Goal: Task Accomplishment & Management: Use online tool/utility

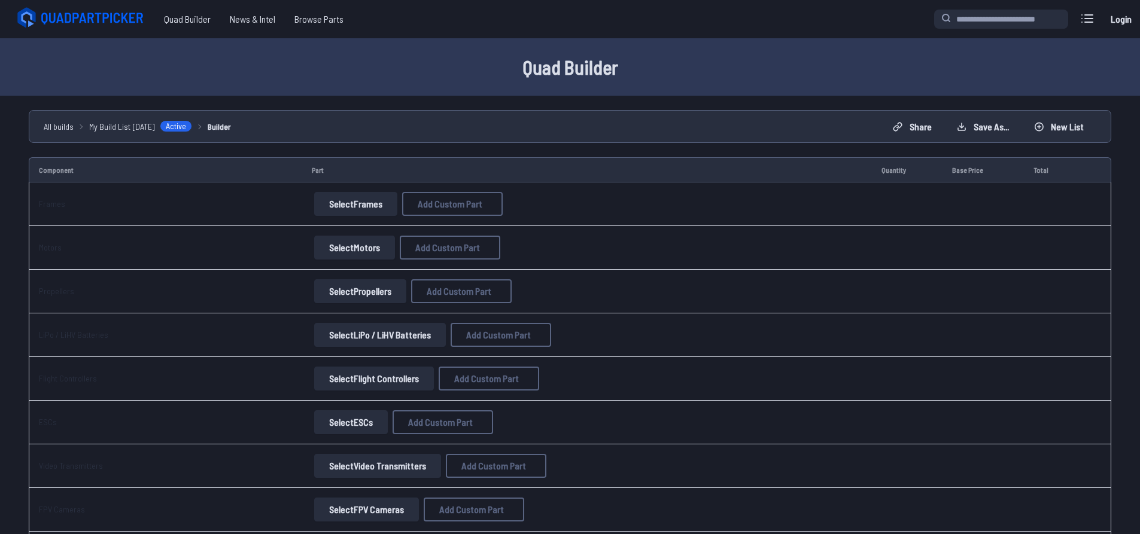
click at [1115, 20] on link "Login" at bounding box center [1120, 19] width 29 height 24
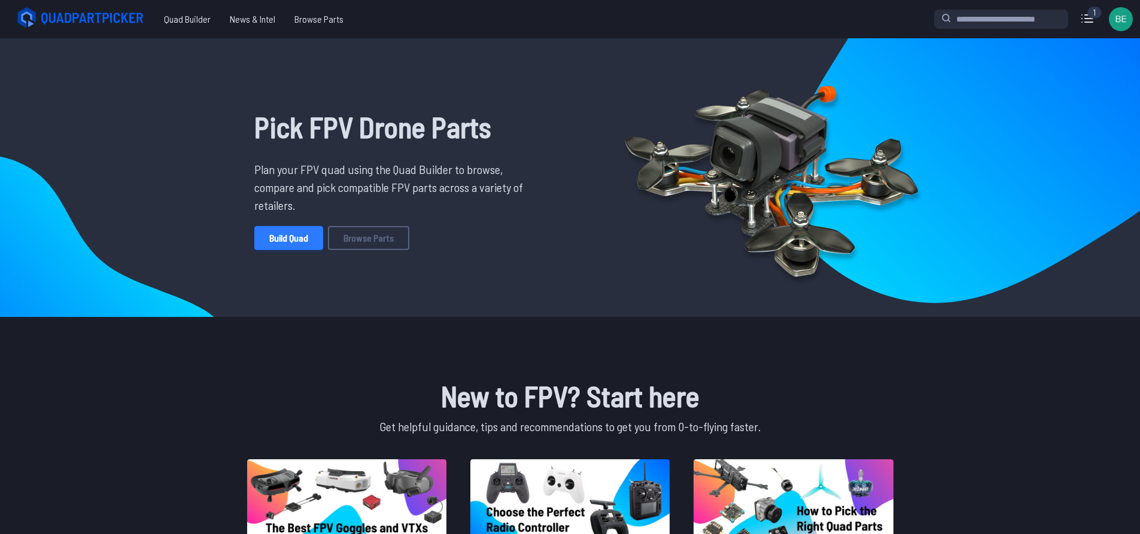
click at [273, 243] on link "Build Quad" at bounding box center [288, 238] width 69 height 24
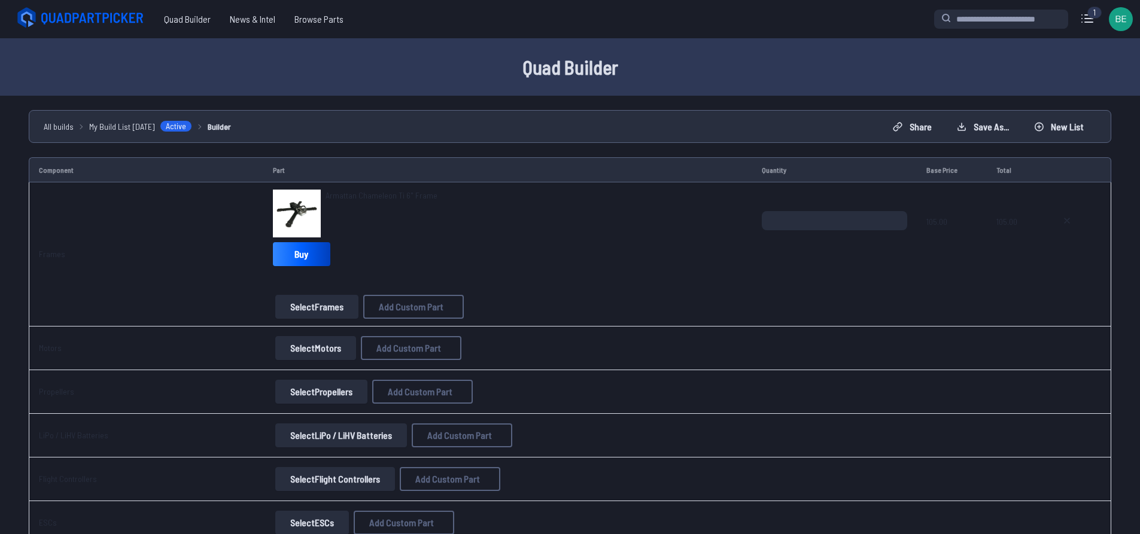
click at [299, 346] on button "Select Motors" at bounding box center [315, 348] width 81 height 24
click at [279, 343] on button "Select Motors" at bounding box center [315, 348] width 81 height 24
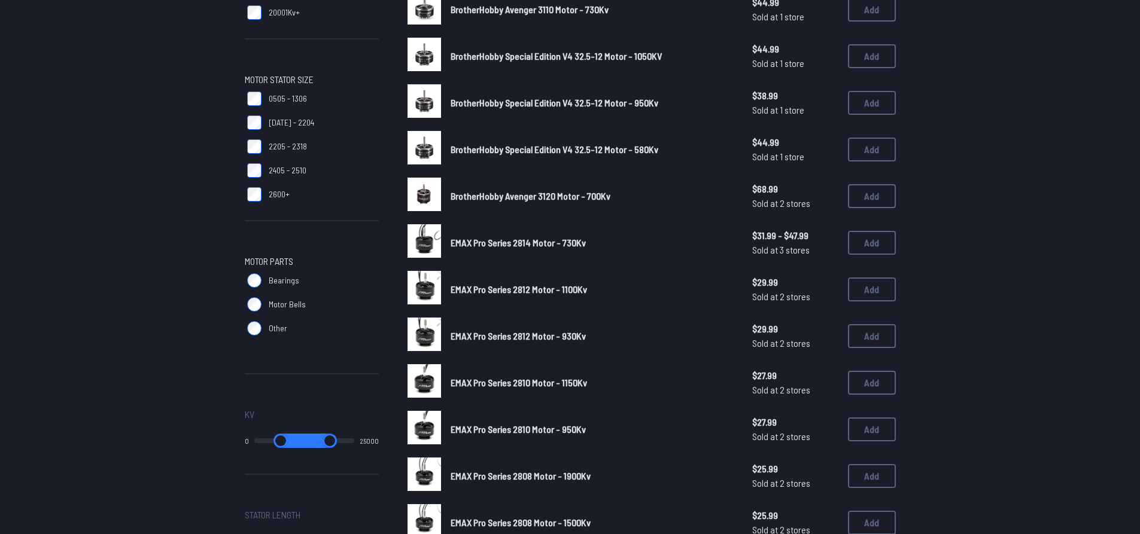
scroll to position [359, 0]
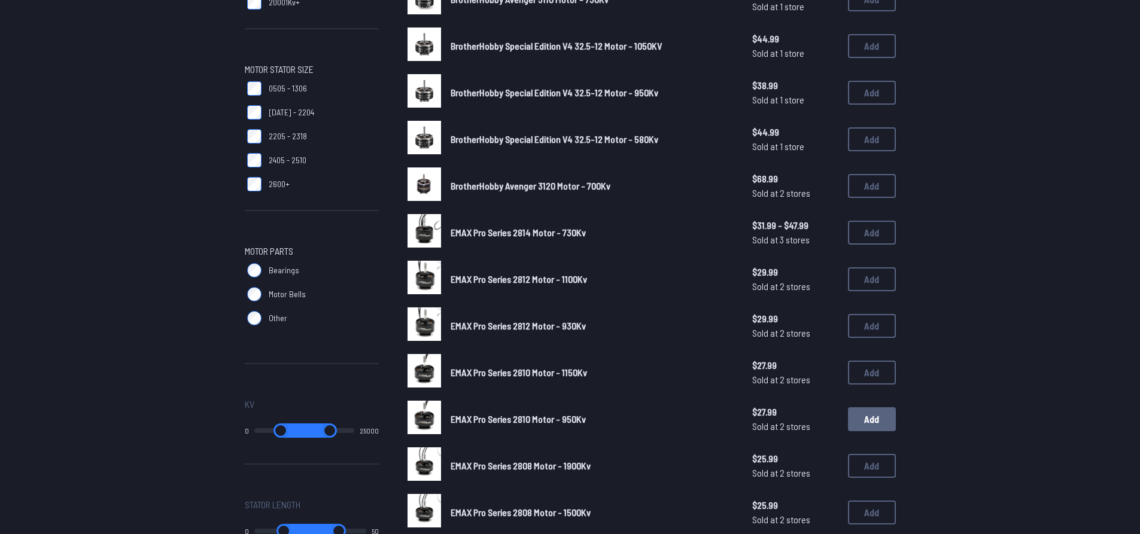
click at [862, 419] on button "Add" at bounding box center [872, 419] width 48 height 24
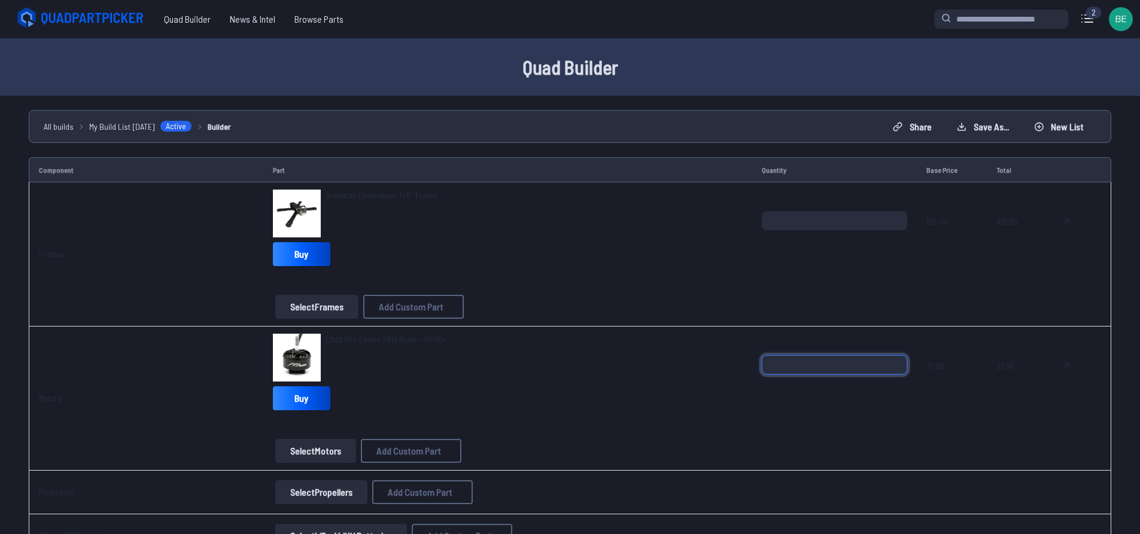
click at [892, 360] on input "*" at bounding box center [834, 364] width 145 height 19
type input "*"
click at [892, 360] on input "*" at bounding box center [834, 364] width 145 height 19
click at [309, 485] on button "Select Propellers" at bounding box center [321, 492] width 92 height 24
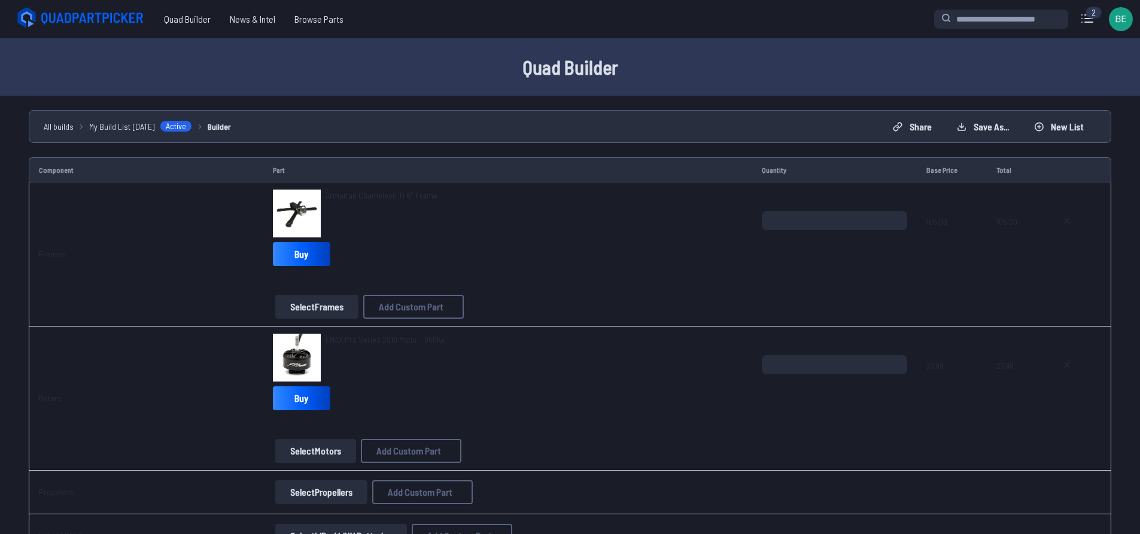
click at [306, 491] on button "Select Propellers" at bounding box center [321, 492] width 92 height 24
click at [313, 486] on button "Select Propellers" at bounding box center [321, 492] width 92 height 24
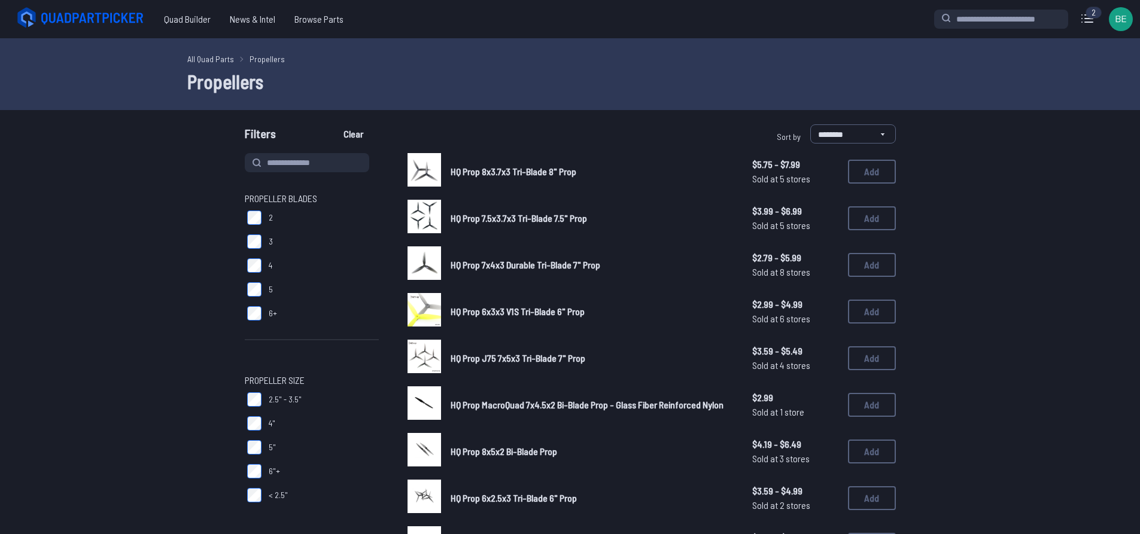
click at [847, 318] on div "HQ Prop 6x3x3 V1S Tri-Blade 6" Prop $2.99 - $4.99 Sold at 6 stores $2.99 - $4.9…" at bounding box center [651, 311] width 488 height 37
click at [864, 316] on button "Add" at bounding box center [872, 312] width 48 height 24
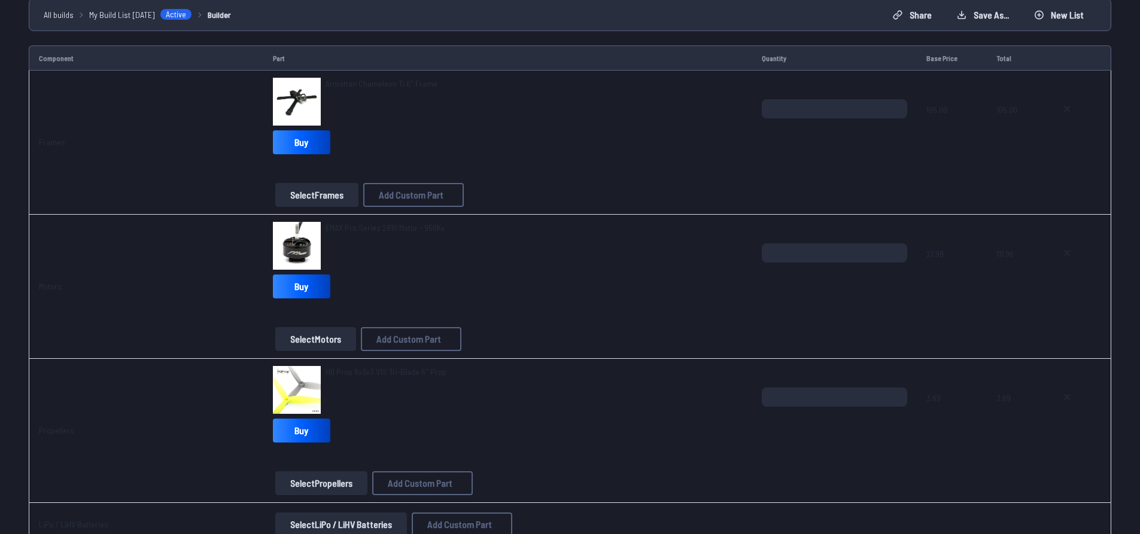
scroll to position [120, 0]
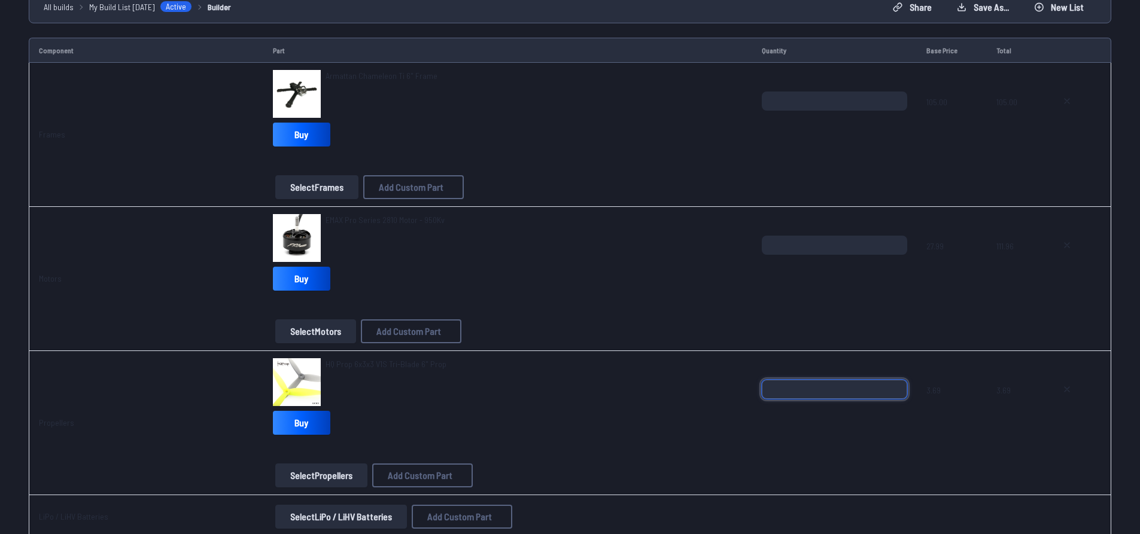
drag, startPoint x: 780, startPoint y: 388, endPoint x: 710, endPoint y: 381, distance: 70.4
click at [710, 381] on tr "Propellers HQ Prop 6x3x3 V1S Tri-Blade 6" Prop Buy Select Propellers Add Custom…" at bounding box center [570, 423] width 1082 height 144
type input "*"
click at [176, 466] on td "Propellers" at bounding box center [146, 423] width 235 height 144
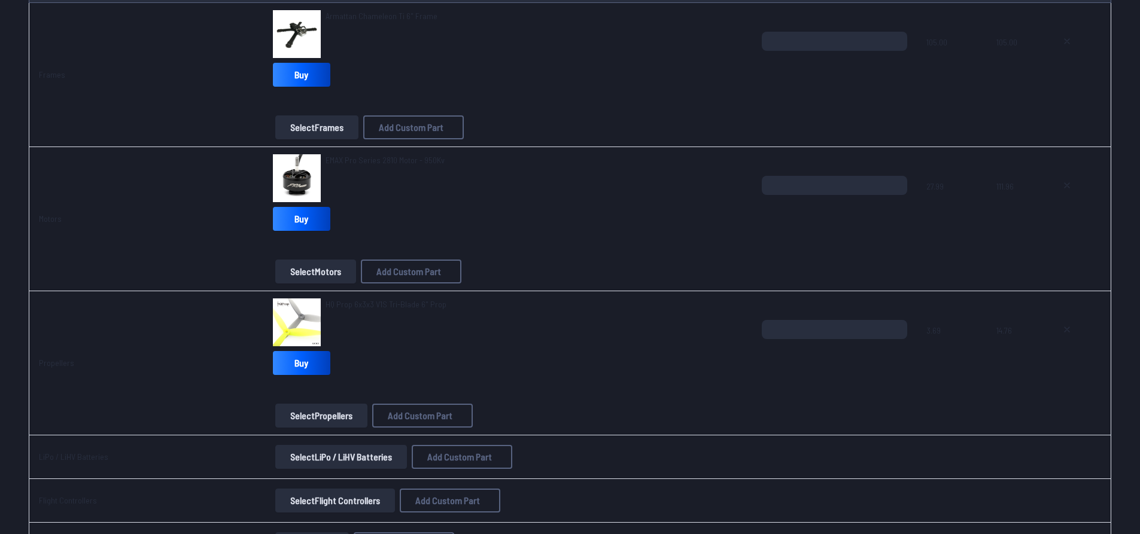
scroll to position [239, 0]
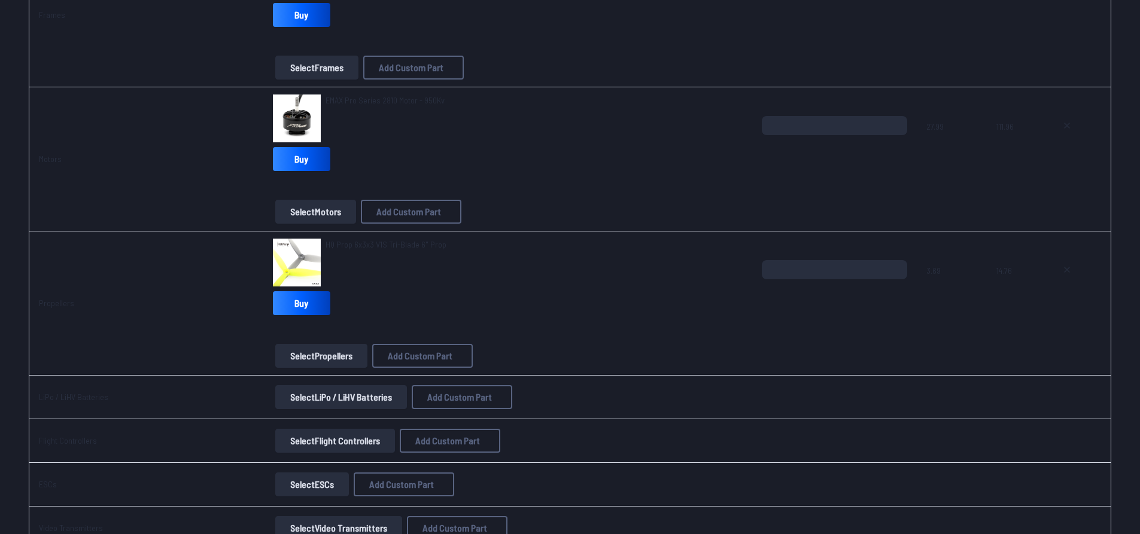
click at [290, 405] on button "Select LiPo / LiHV Batteries" at bounding box center [341, 397] width 132 height 24
click at [287, 396] on button "Select LiPo / LiHV Batteries" at bounding box center [341, 397] width 132 height 24
click at [293, 396] on button "Select LiPo / LiHV Batteries" at bounding box center [341, 397] width 132 height 24
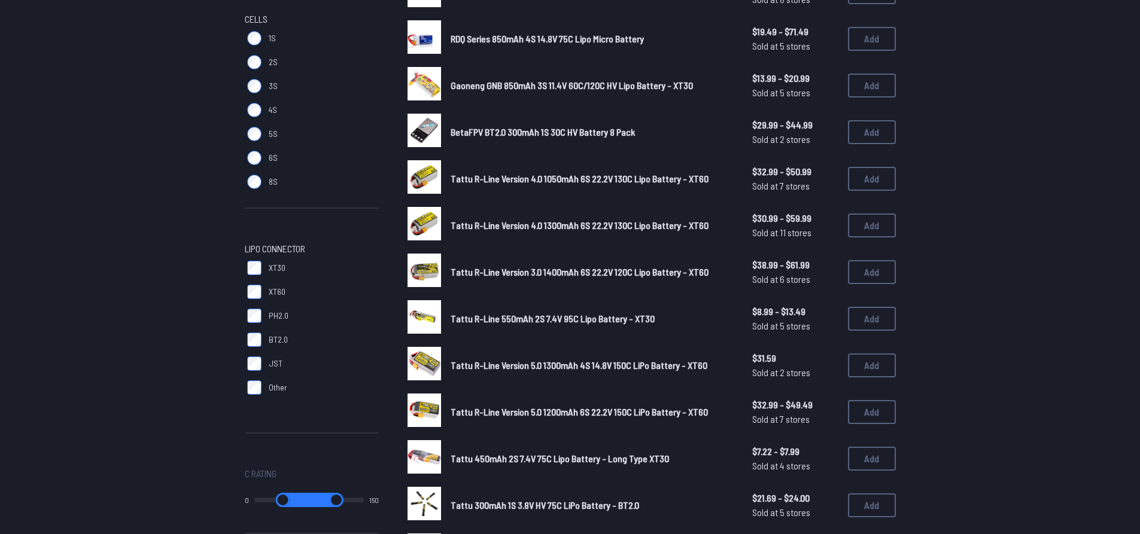
scroll to position [120, 0]
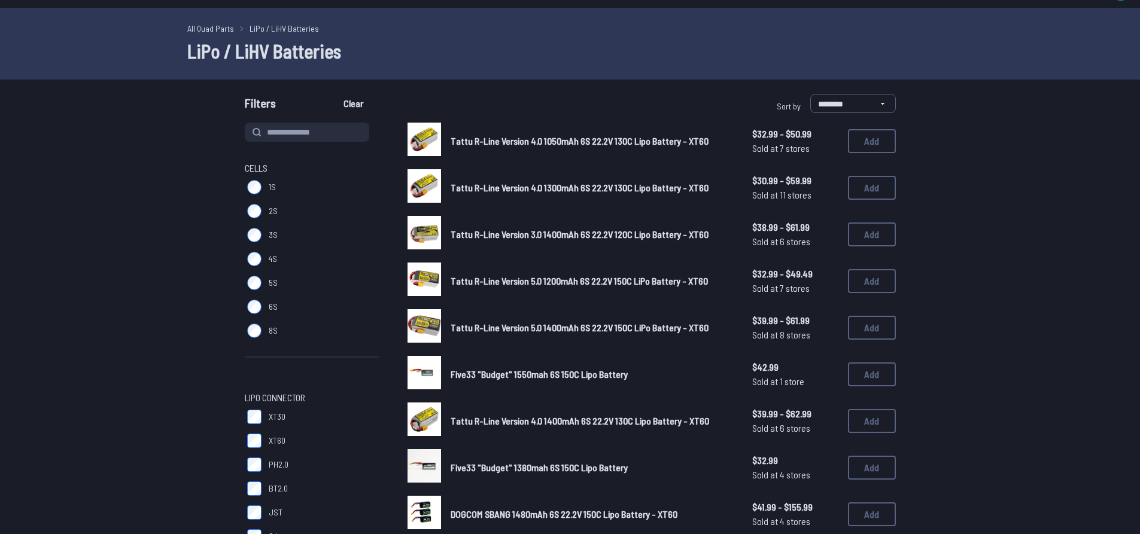
scroll to position [60, 0]
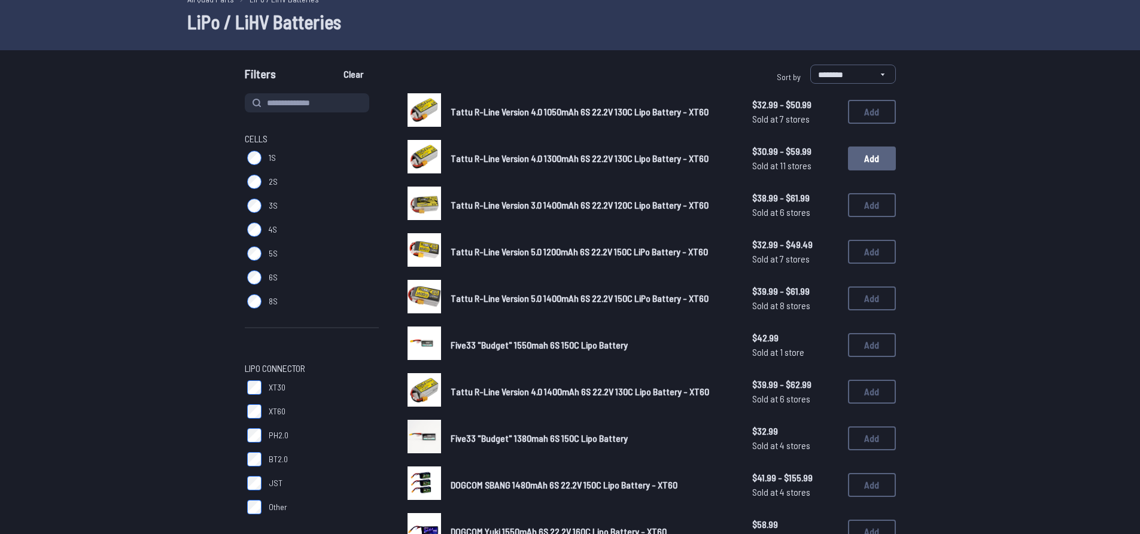
click at [856, 153] on button "Add" at bounding box center [872, 159] width 48 height 24
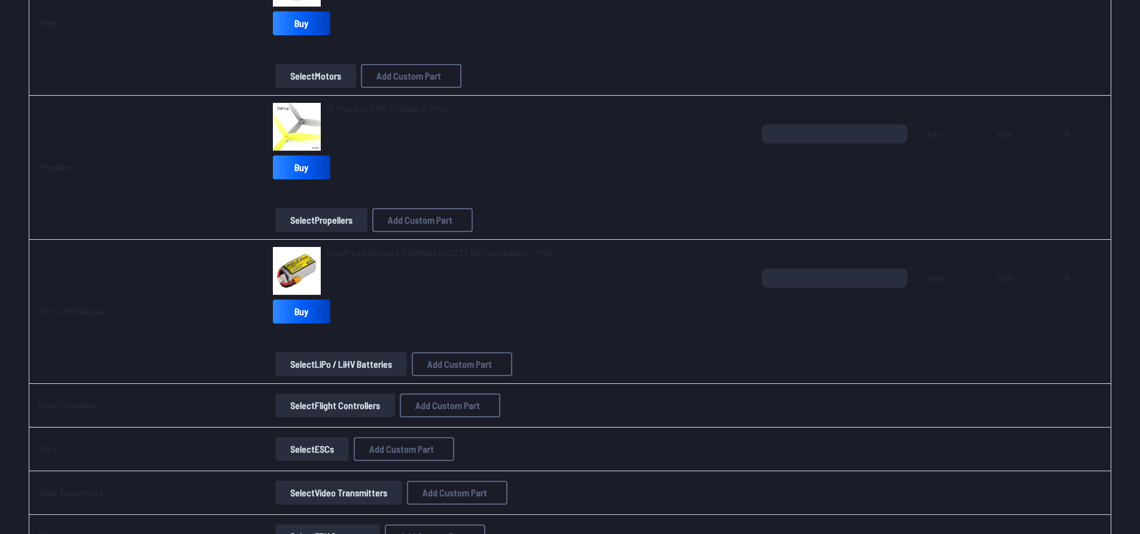
scroll to position [381, 0]
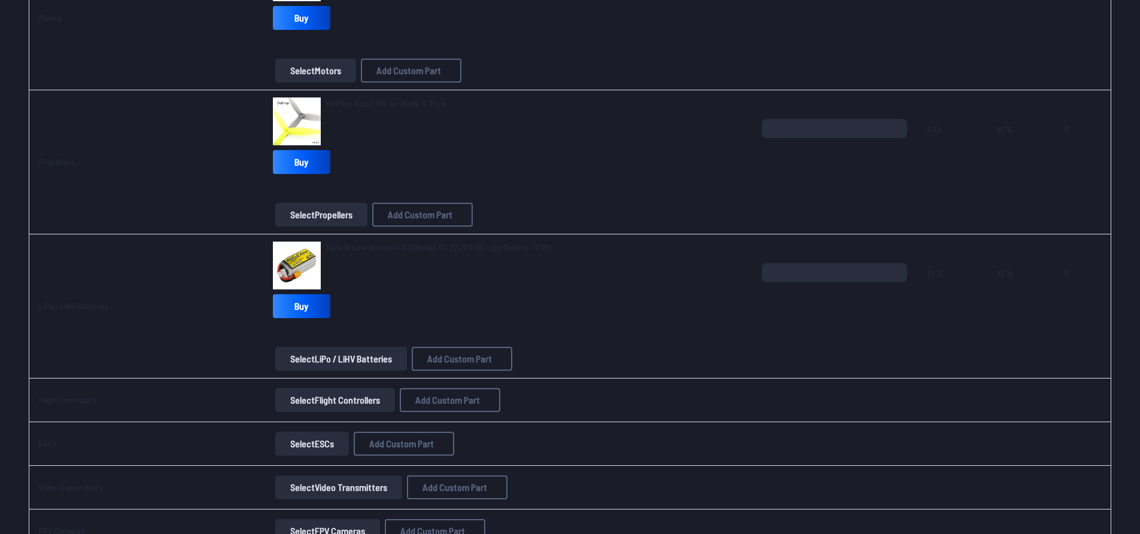
click at [315, 401] on button "Select Flight Controllers" at bounding box center [335, 400] width 120 height 24
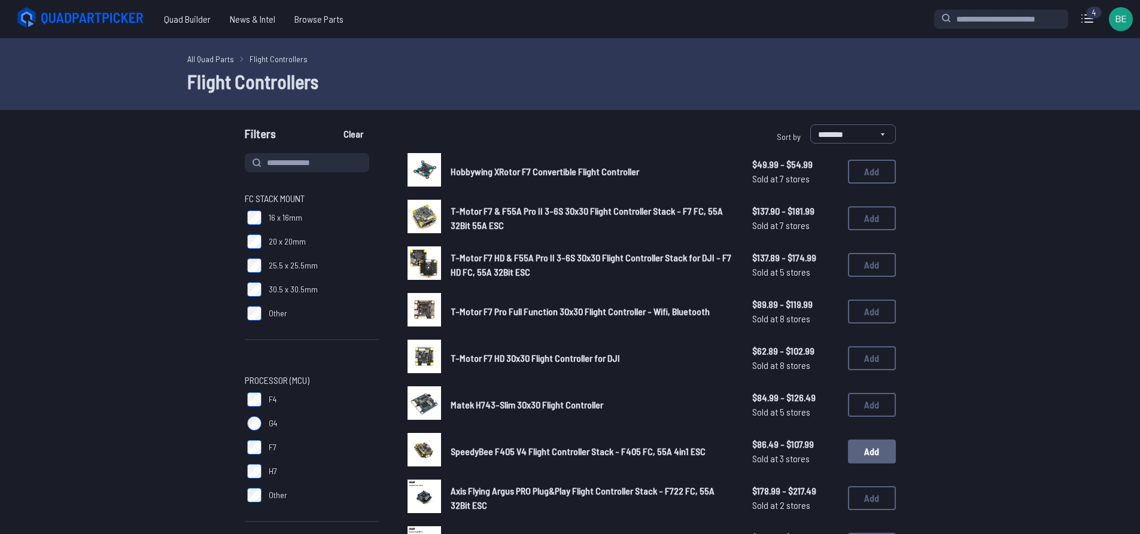
click at [883, 454] on button "Add" at bounding box center [872, 452] width 48 height 24
click at [217, 60] on link "All Quad Parts" at bounding box center [210, 59] width 47 height 13
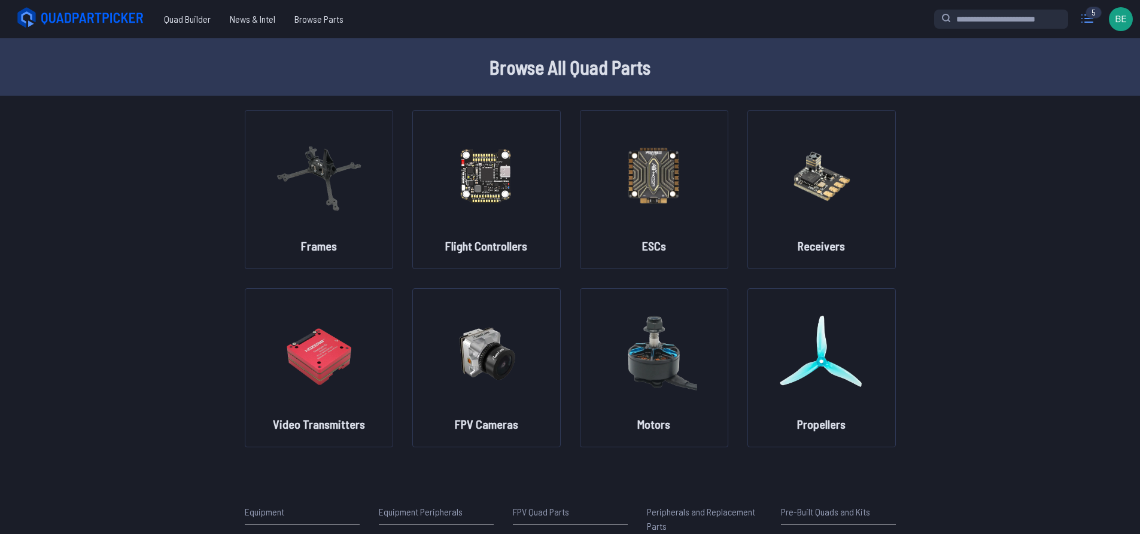
click at [1086, 17] on icon at bounding box center [1086, 18] width 19 height 19
click at [780, 8] on label "close sidebar" at bounding box center [574, 267] width 1149 height 534
click at [190, 19] on span "Quad Builder" at bounding box center [187, 19] width 66 height 24
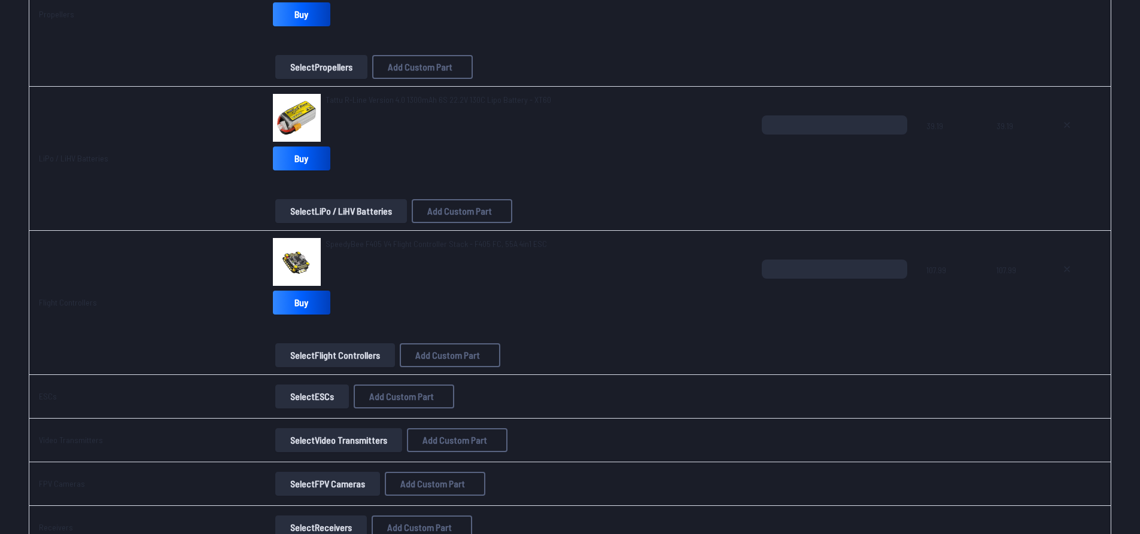
scroll to position [538, 0]
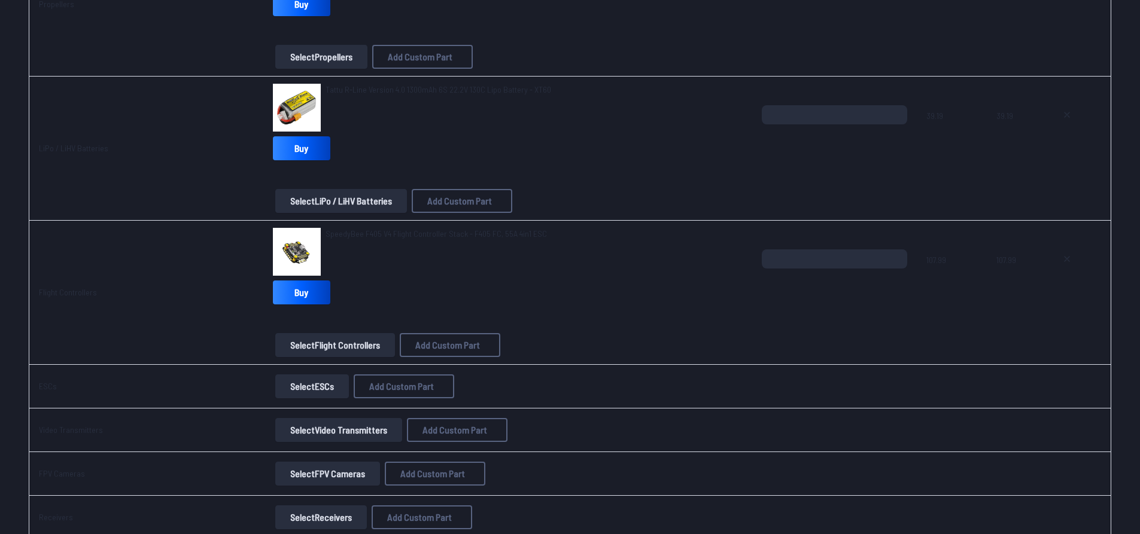
click at [317, 433] on button "Select Video Transmitters" at bounding box center [338, 430] width 127 height 24
click at [300, 428] on button "Select Video Transmitters" at bounding box center [338, 430] width 127 height 24
click at [307, 417] on td "Select Video Transmitters Add Custom Part Add Custom Part Part name* Brand / Ma…" at bounding box center [507, 431] width 489 height 44
click at [305, 426] on button "Select Video Transmitters" at bounding box center [338, 430] width 127 height 24
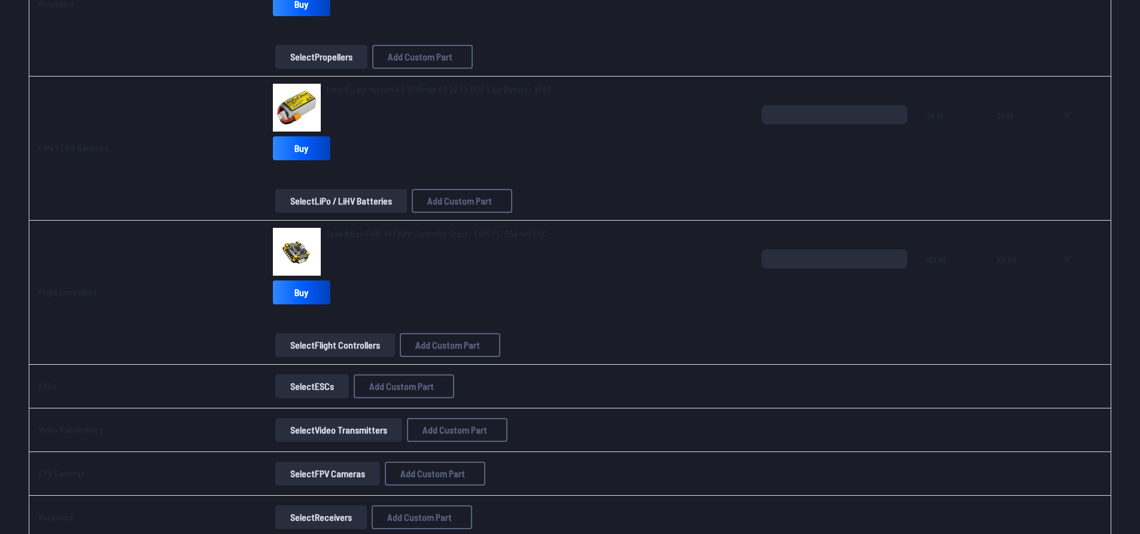
click at [361, 424] on button "Select Video Transmitters" at bounding box center [338, 430] width 127 height 24
click at [352, 440] on button "Select Video Transmitters" at bounding box center [338, 430] width 127 height 24
click at [345, 434] on button "Select Video Transmitters" at bounding box center [338, 430] width 127 height 24
click at [339, 416] on td "Select Video Transmitters Add Custom Part Add Custom Part Part name* Brand / Ma…" at bounding box center [507, 431] width 489 height 44
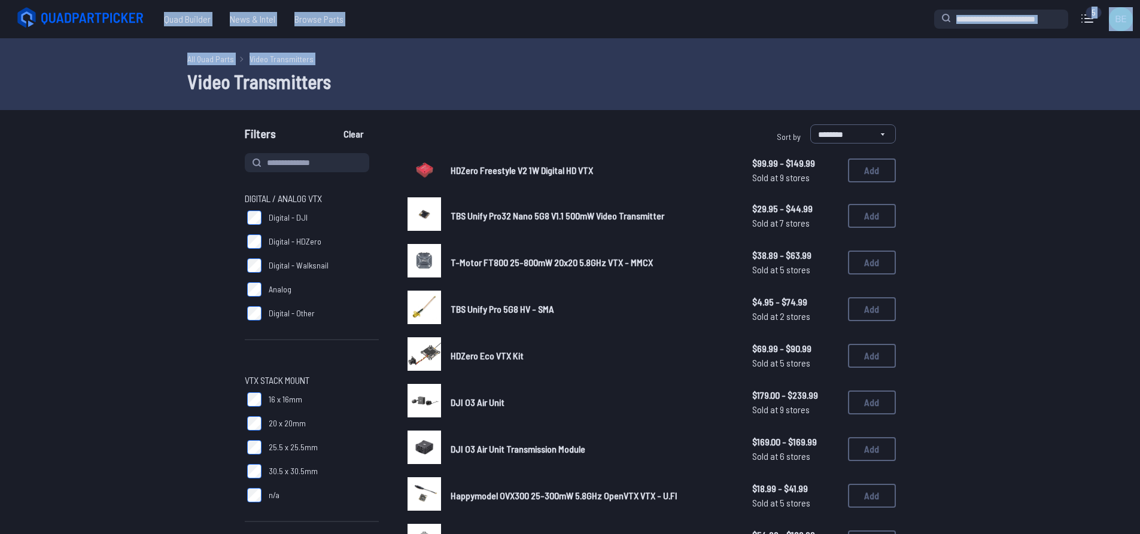
drag, startPoint x: 2, startPoint y: 55, endPoint x: 22, endPoint y: 98, distance: 46.8
click at [856, 308] on button "Add" at bounding box center [872, 309] width 48 height 24
click at [35, 101] on div "All Quad Parts Video Transmitters Video Transmitters" at bounding box center [570, 74] width 1140 height 72
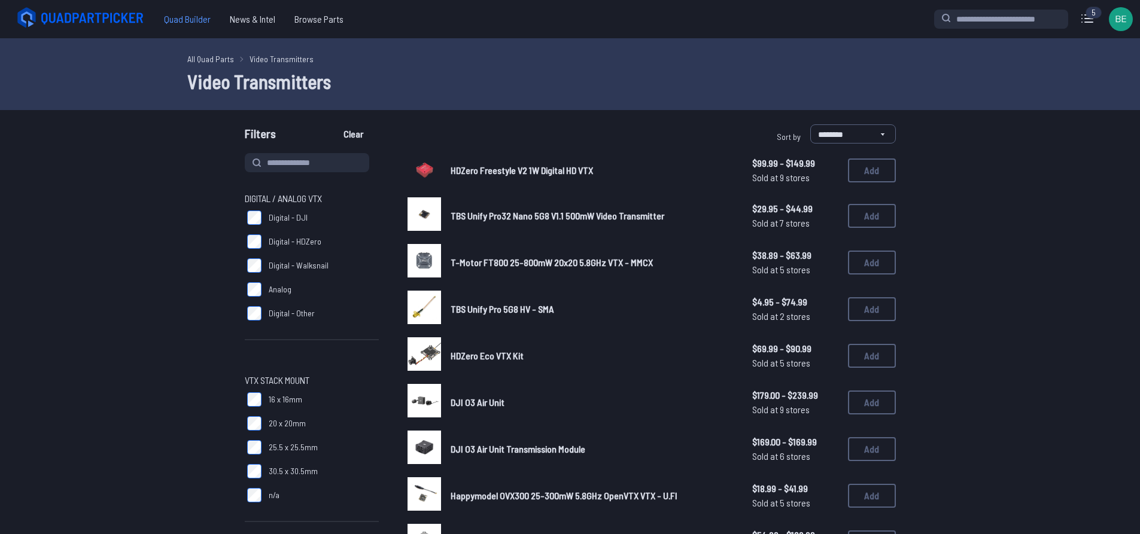
click at [176, 20] on span "Quad Builder" at bounding box center [187, 19] width 66 height 24
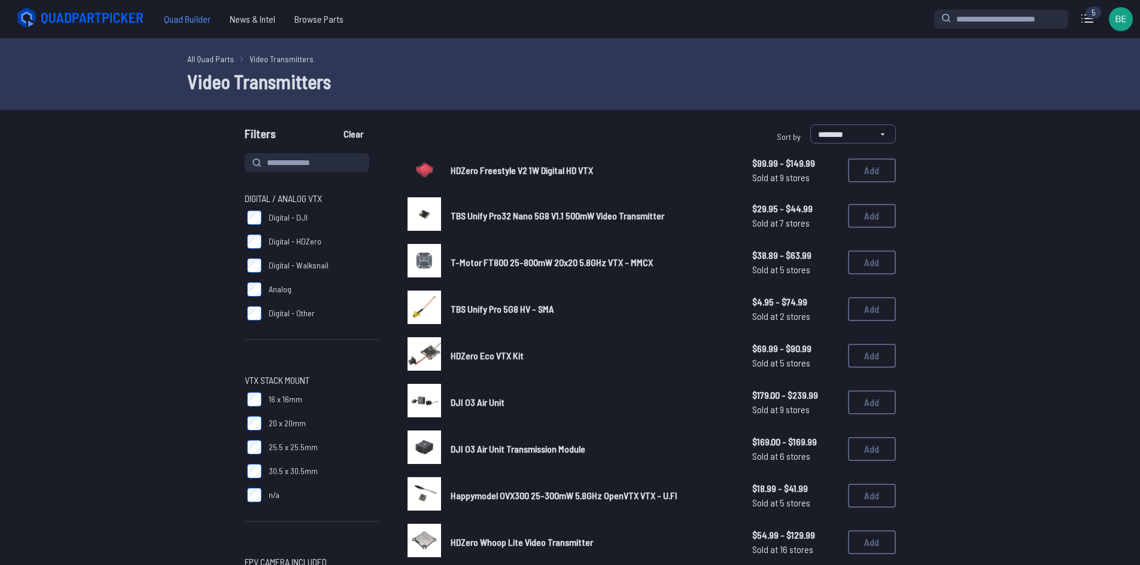
click at [180, 13] on span "Quad Builder" at bounding box center [187, 19] width 66 height 24
click at [197, 26] on span "Quad Builder" at bounding box center [187, 19] width 66 height 24
click at [166, 5] on div "Quad Builder News & Intel Browse Quad Builder News & Intel Browse Parts" at bounding box center [469, 19] width 929 height 28
click at [174, 22] on span "Quad Builder" at bounding box center [187, 19] width 66 height 24
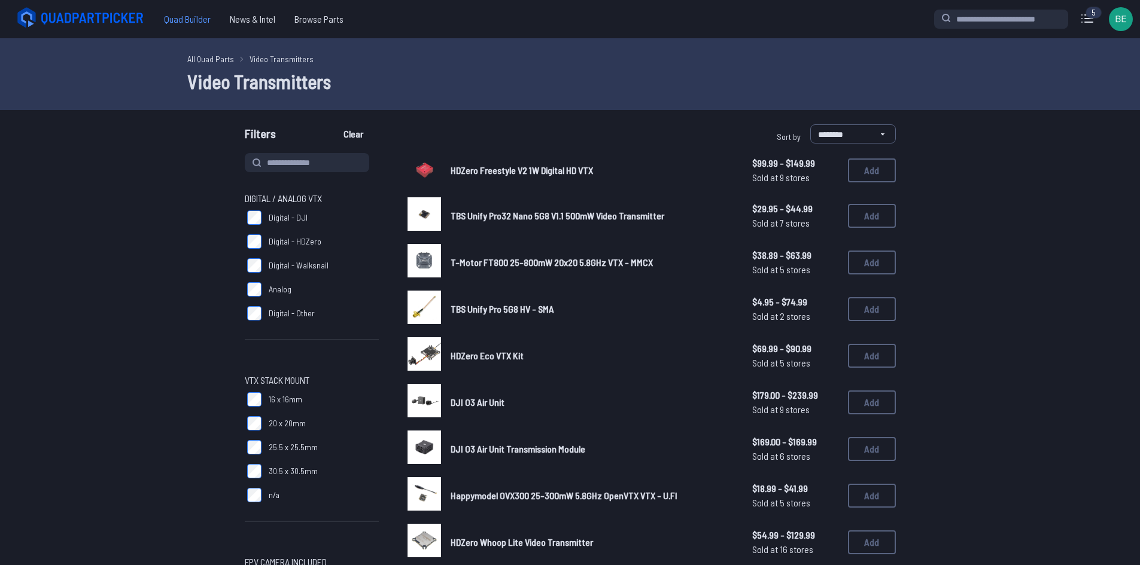
click at [180, 19] on span "Quad Builder" at bounding box center [187, 19] width 66 height 24
click at [64, 4] on div "Quad Builder News & Intel Browse Quad Builder News & Intel Browse Parts 5 Curre…" at bounding box center [570, 19] width 1140 height 38
click at [71, 17] on icon at bounding box center [94, 19] width 104 height 12
click at [160, 14] on span "Quad Builder" at bounding box center [187, 19] width 66 height 24
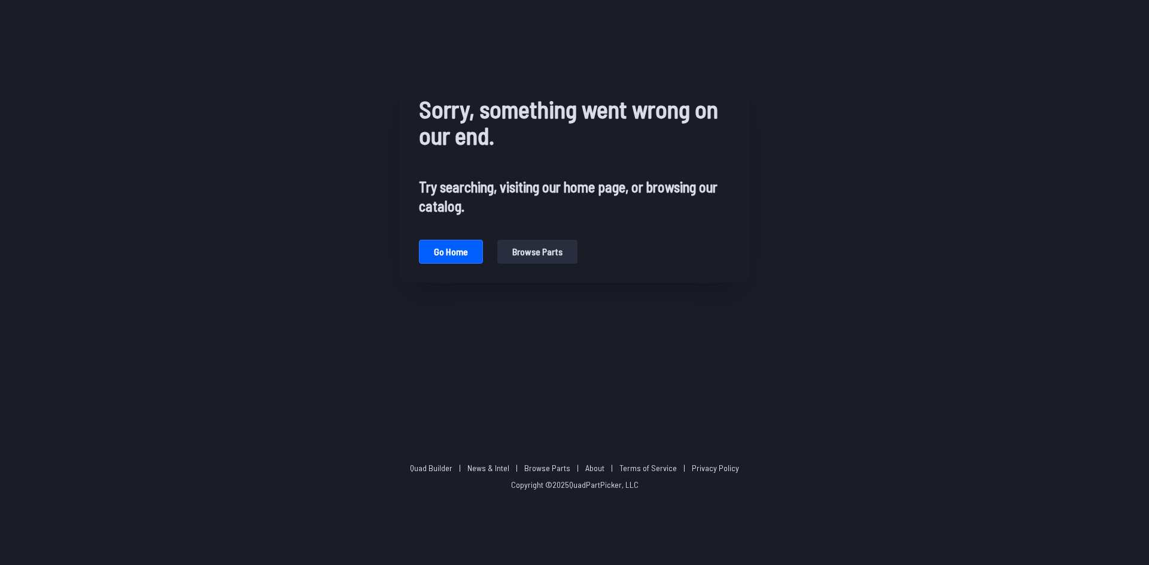
click at [512, 246] on button "Browse parts" at bounding box center [537, 252] width 80 height 24
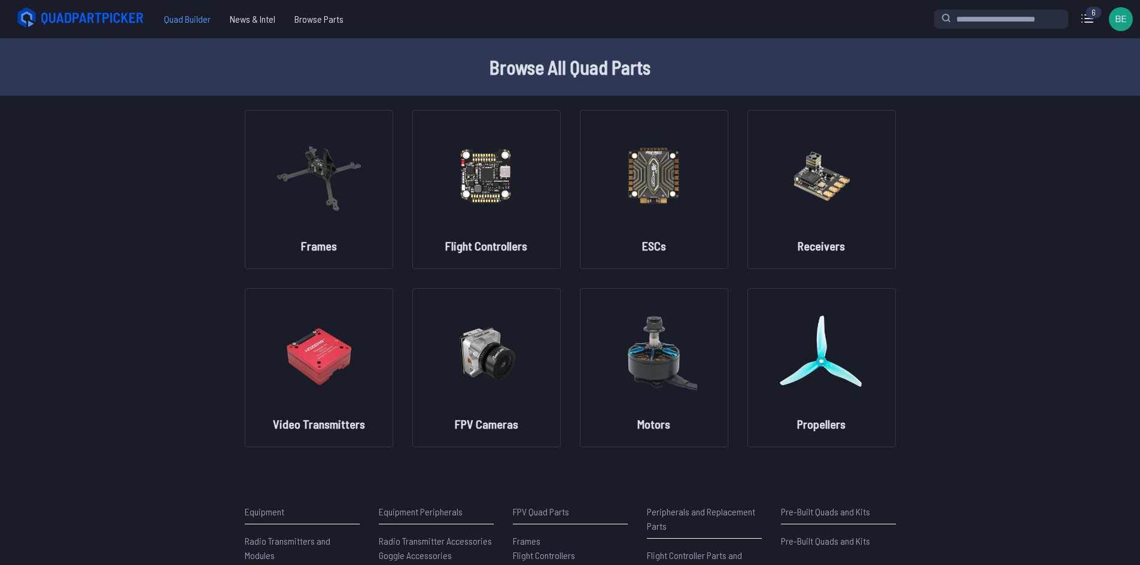
click at [167, 11] on span "Quad Builder" at bounding box center [187, 19] width 66 height 24
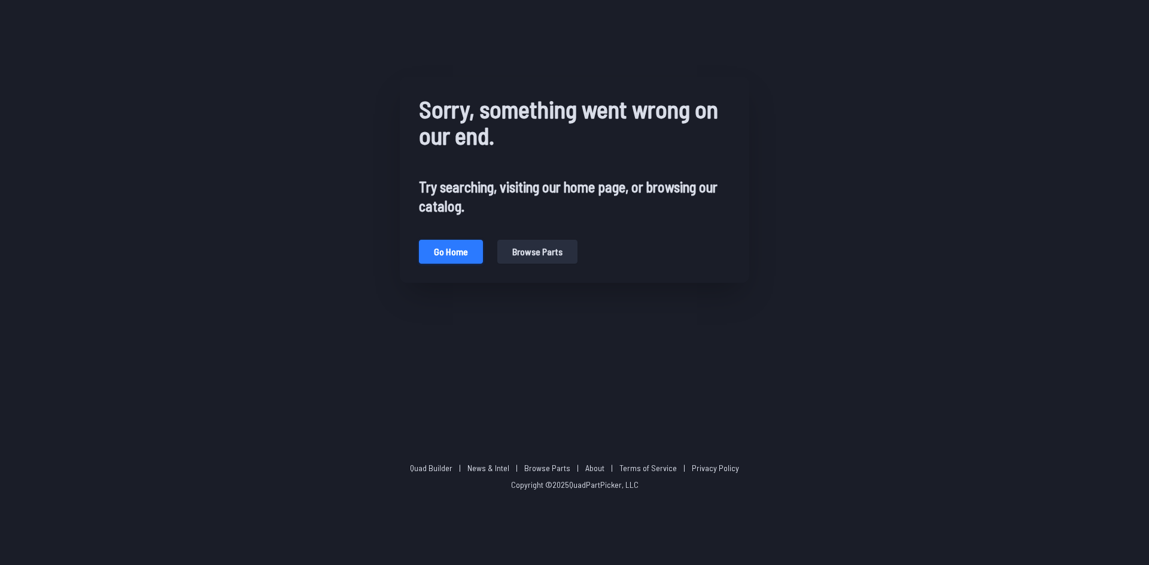
click at [436, 255] on button "Go home" at bounding box center [451, 252] width 64 height 24
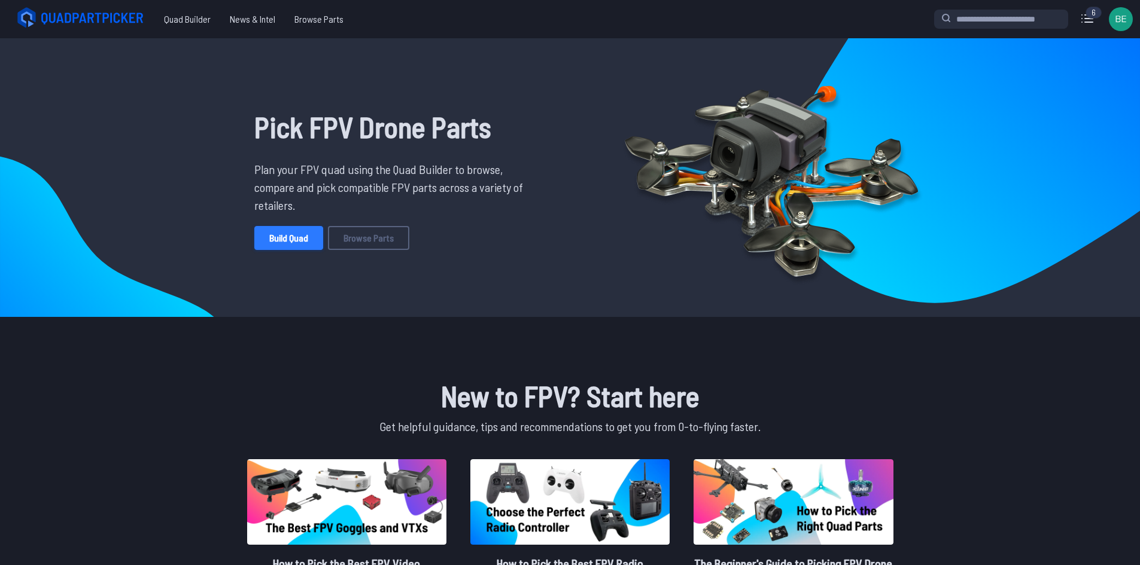
click at [269, 235] on link "Build Quad" at bounding box center [288, 238] width 69 height 24
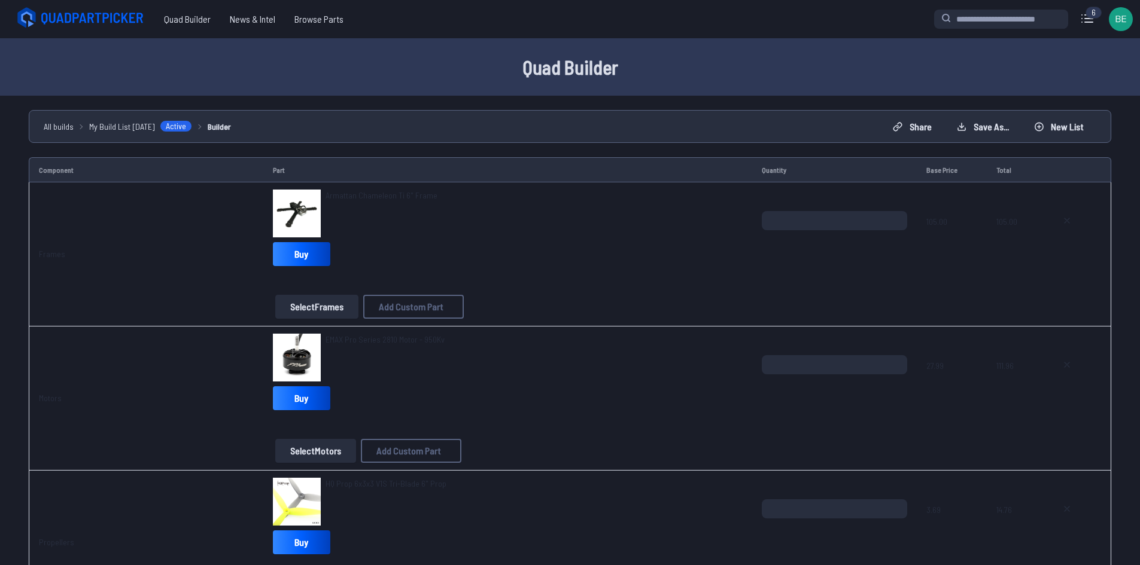
scroll to position [778, 0]
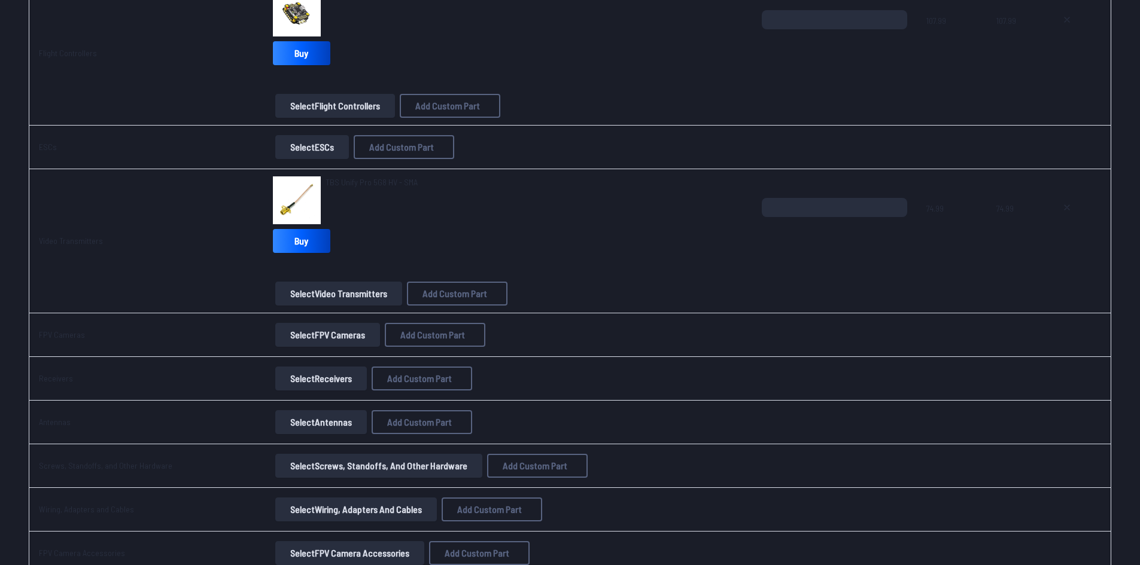
click at [275, 327] on button "Select FPV Cameras" at bounding box center [327, 335] width 105 height 24
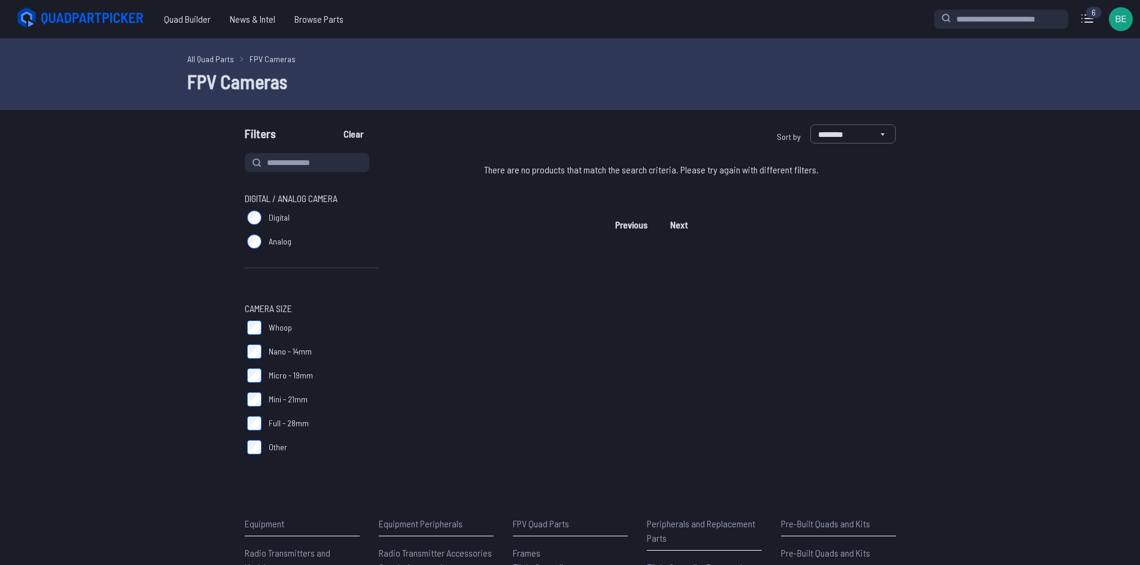
click at [249, 233] on label "Analog" at bounding box center [312, 242] width 134 height 24
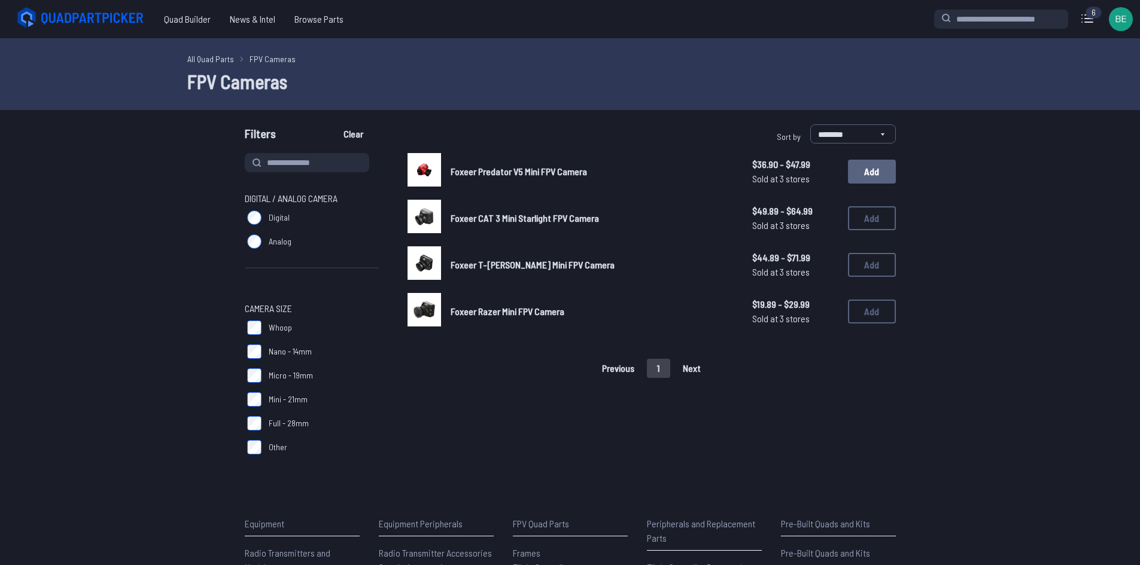
click at [852, 176] on button "Add" at bounding box center [872, 172] width 48 height 24
click at [856, 264] on button "Add" at bounding box center [872, 265] width 48 height 24
click at [869, 267] on button "Add" at bounding box center [872, 265] width 48 height 24
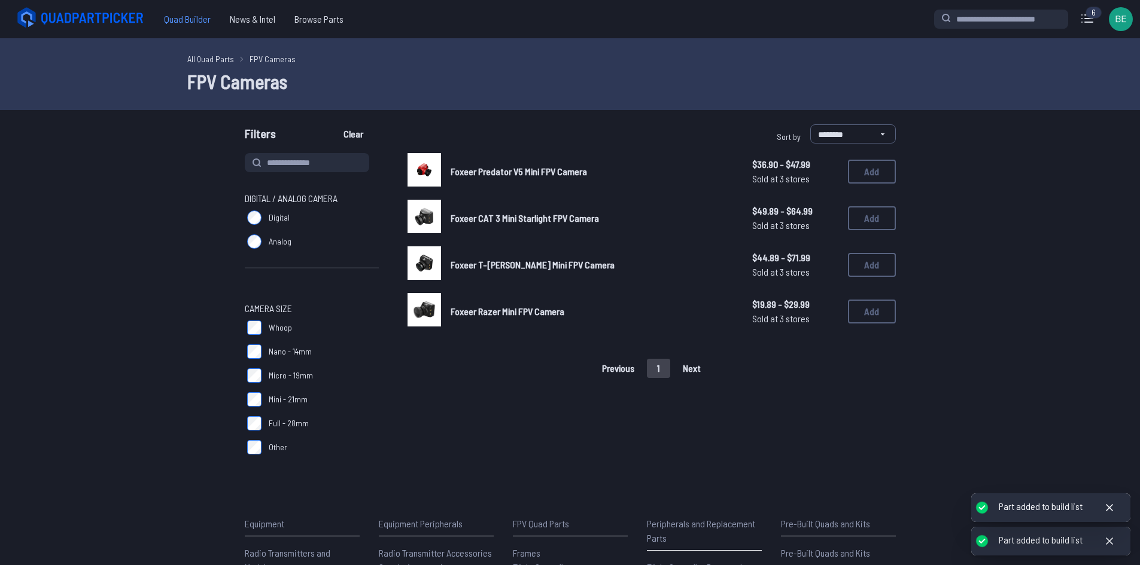
click at [187, 27] on span "Quad Builder" at bounding box center [187, 19] width 66 height 24
click at [185, 29] on span "Quad Builder" at bounding box center [187, 19] width 66 height 24
click at [185, 19] on span "Quad Builder" at bounding box center [187, 19] width 66 height 24
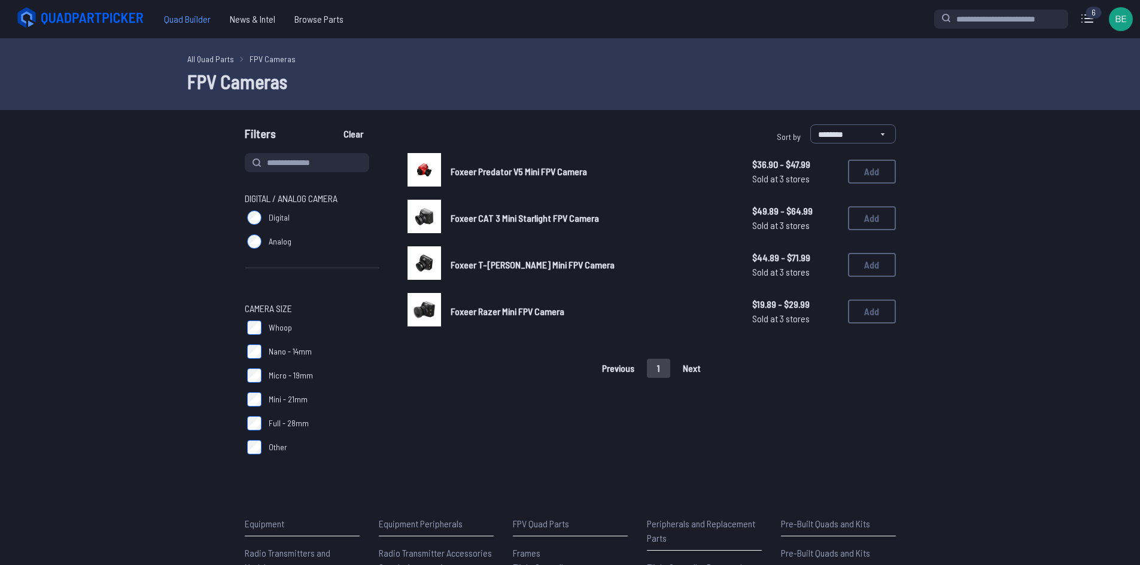
click at [185, 19] on span "Quad Builder" at bounding box center [187, 19] width 66 height 24
click at [62, 22] on icon at bounding box center [82, 18] width 134 height 24
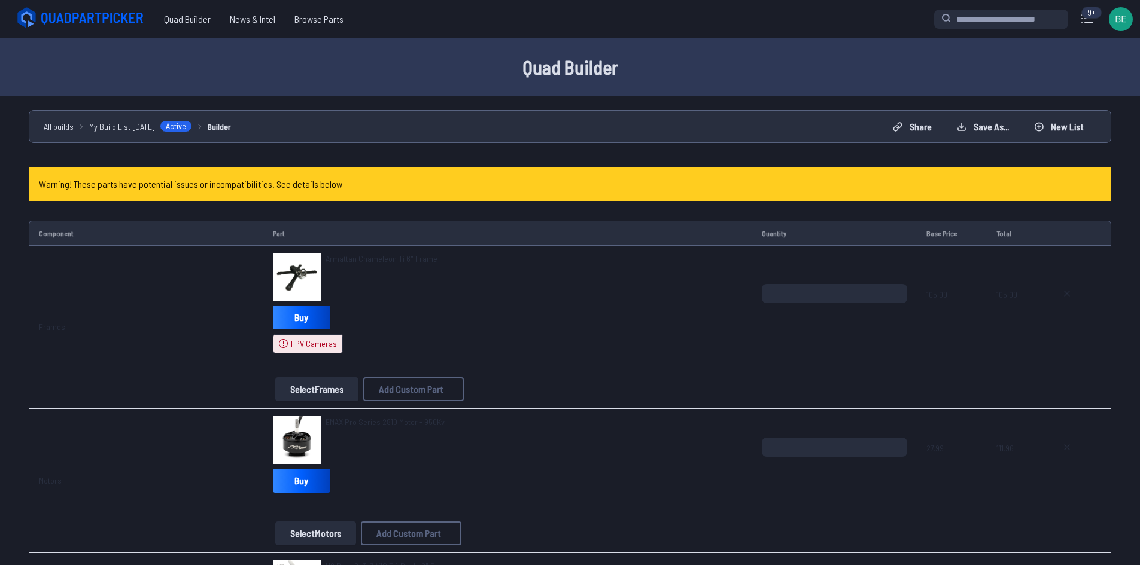
scroll to position [957, 0]
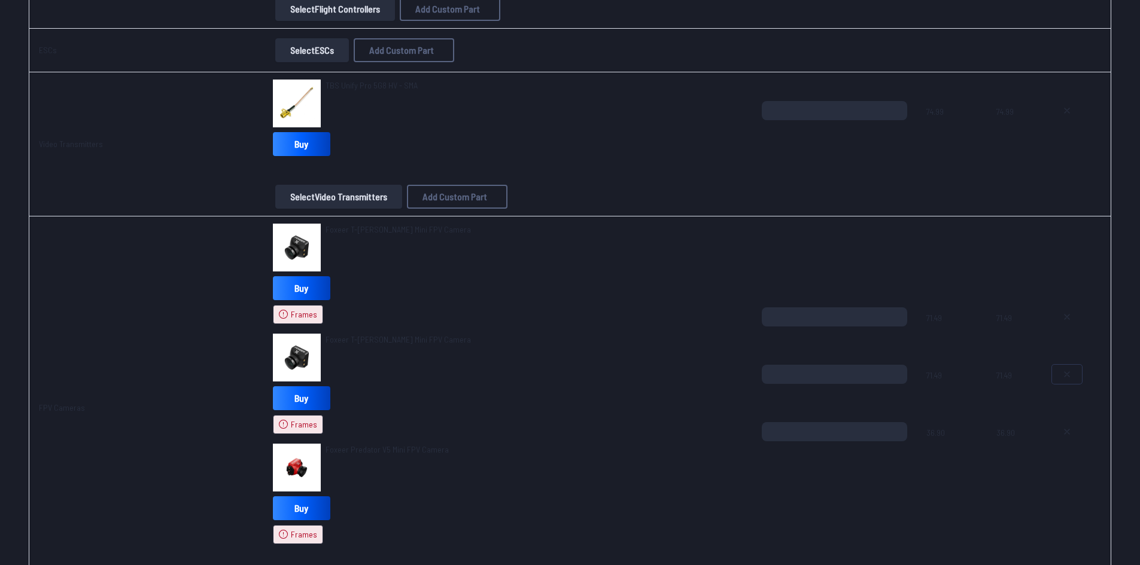
click at [1066, 367] on button at bounding box center [1067, 374] width 30 height 19
click at [1066, 430] on icon at bounding box center [1067, 432] width 10 height 10
click at [1066, 436] on icon at bounding box center [1067, 432] width 10 height 10
click at [789, 436] on input "*" at bounding box center [834, 431] width 145 height 19
type input "*"
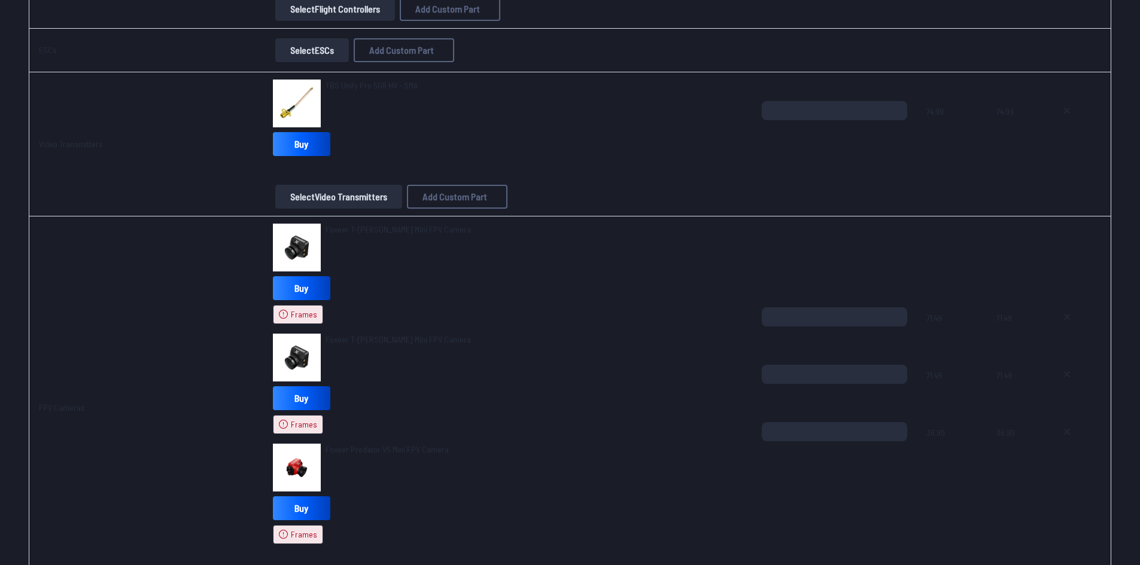
click at [816, 488] on span at bounding box center [834, 494] width 145 height 29
click at [869, 370] on input "*" at bounding box center [834, 374] width 145 height 19
type input "*"
click at [952, 525] on td "71.49 71.49 36.90" at bounding box center [952, 408] width 70 height 383
click at [1062, 379] on icon at bounding box center [1067, 375] width 10 height 10
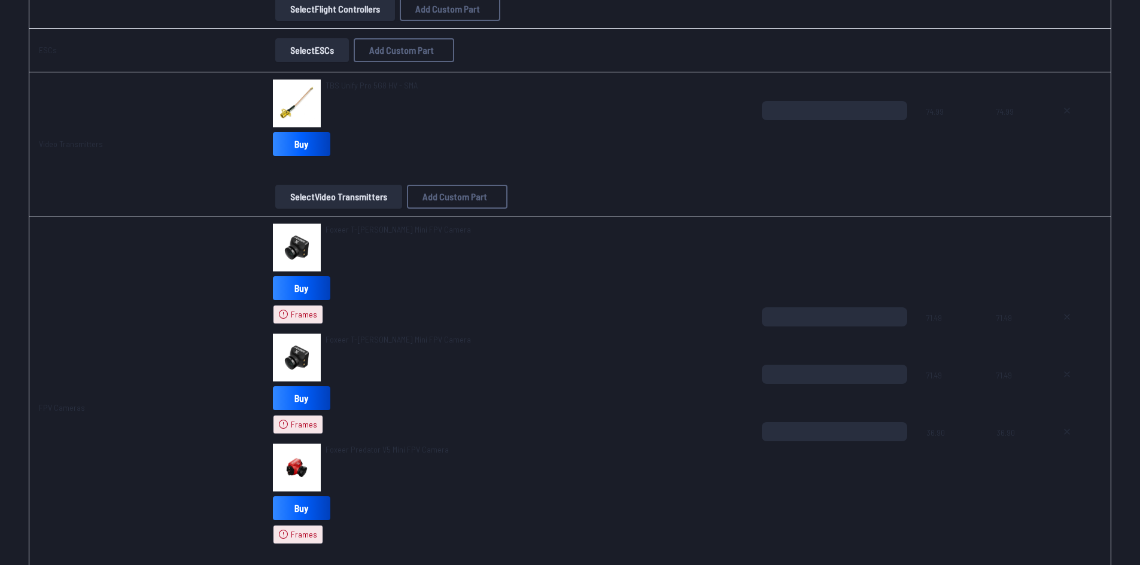
click at [1071, 444] on div at bounding box center [1076, 450] width 49 height 57
click at [1067, 437] on button at bounding box center [1067, 431] width 30 height 19
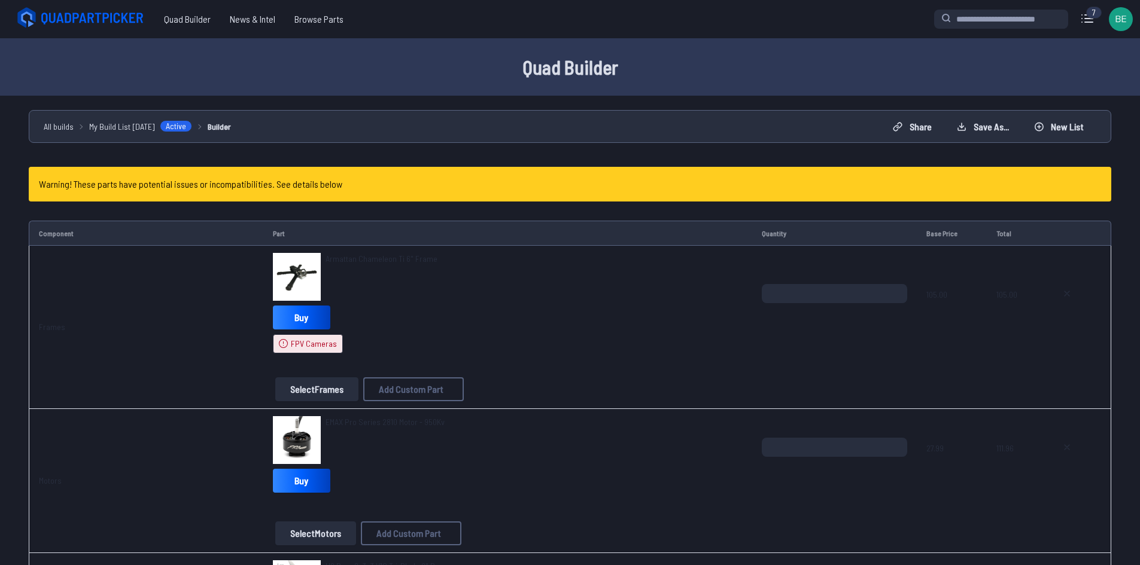
scroll to position [957, 0]
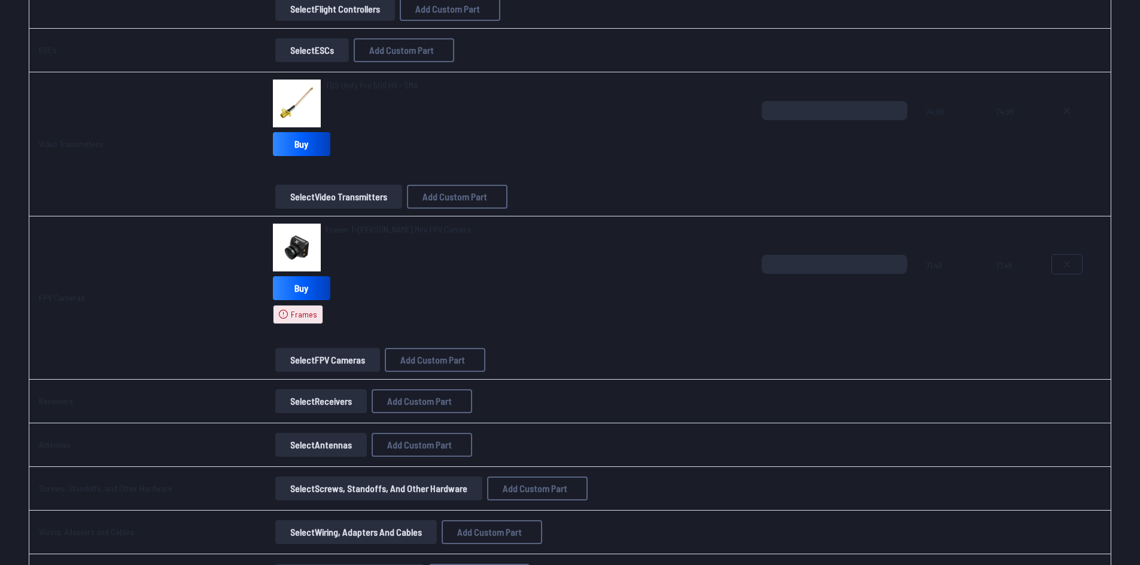
click at [1070, 258] on button at bounding box center [1067, 264] width 30 height 19
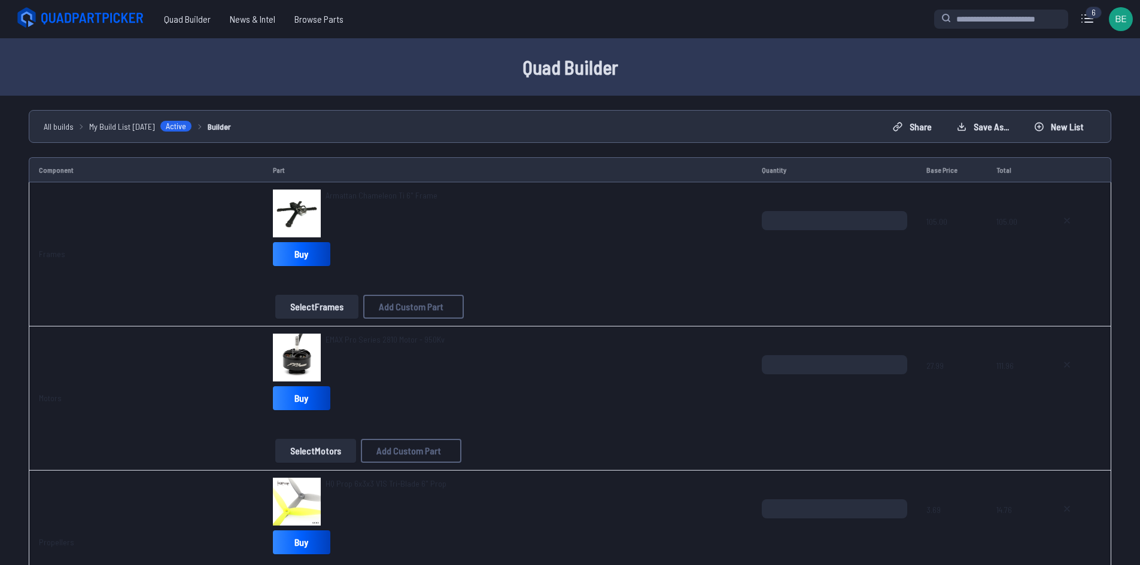
scroll to position [743, 0]
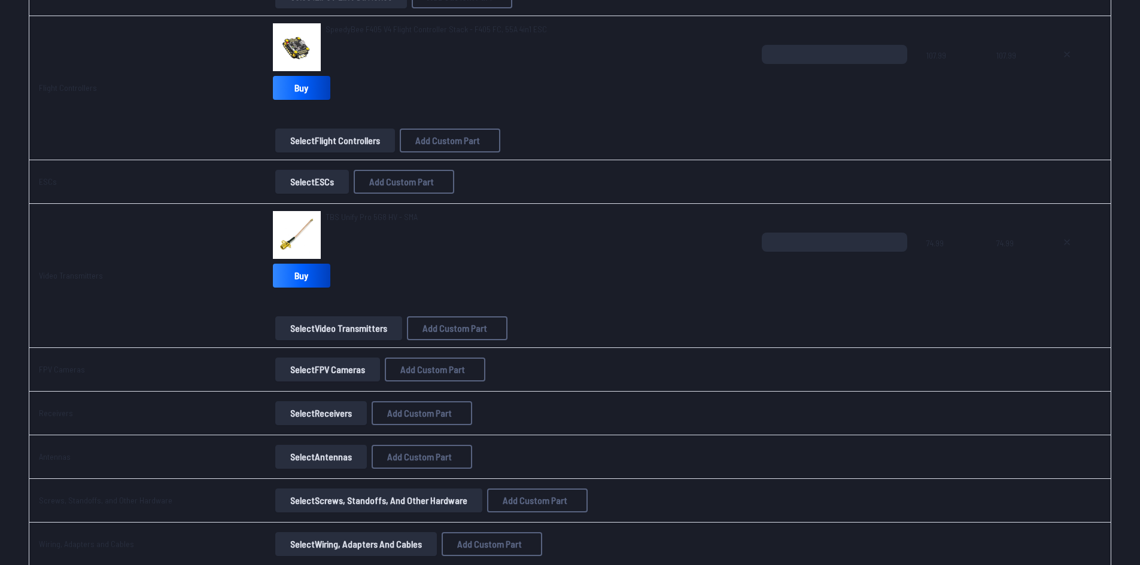
click at [299, 362] on button "Select FPV Cameras" at bounding box center [327, 370] width 105 height 24
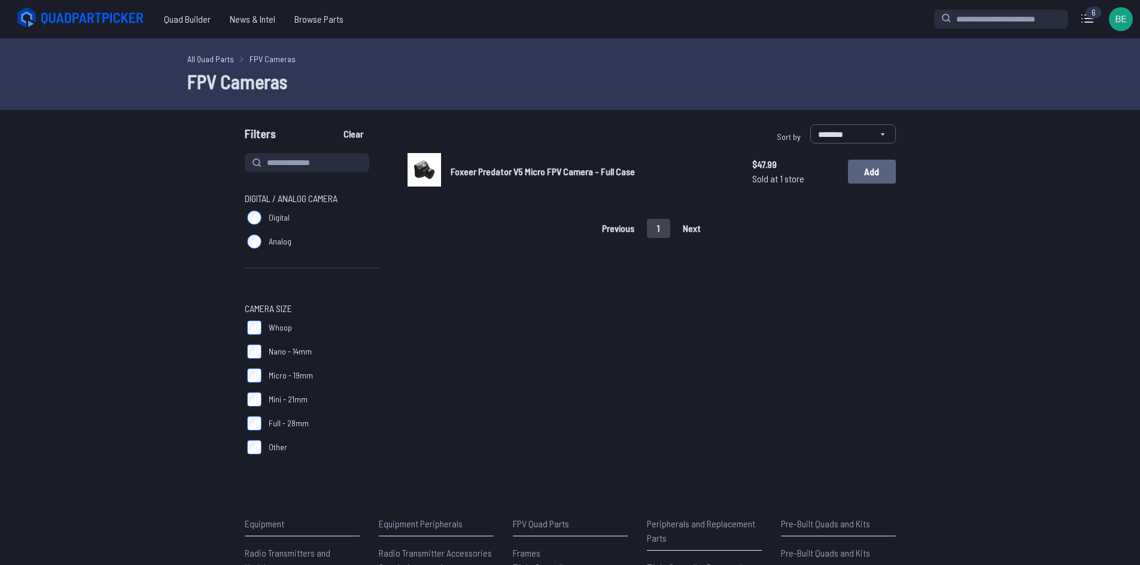
click at [877, 181] on button "Add" at bounding box center [872, 172] width 48 height 24
click at [885, 171] on button "Add" at bounding box center [872, 172] width 48 height 24
click at [1048, 535] on div "Part added to build list" at bounding box center [1041, 540] width 84 height 13
click at [179, 20] on span "Quad Builder" at bounding box center [187, 19] width 66 height 24
click at [69, 10] on icon at bounding box center [82, 18] width 134 height 24
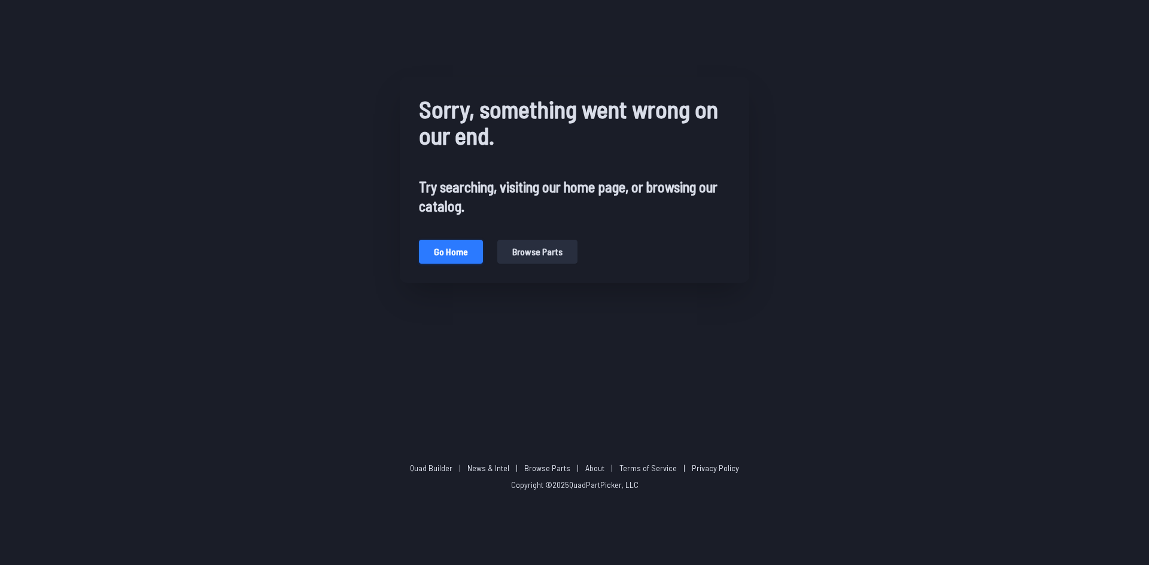
click at [437, 255] on button "Go home" at bounding box center [451, 252] width 64 height 24
click at [433, 243] on button "Go home" at bounding box center [451, 252] width 64 height 24
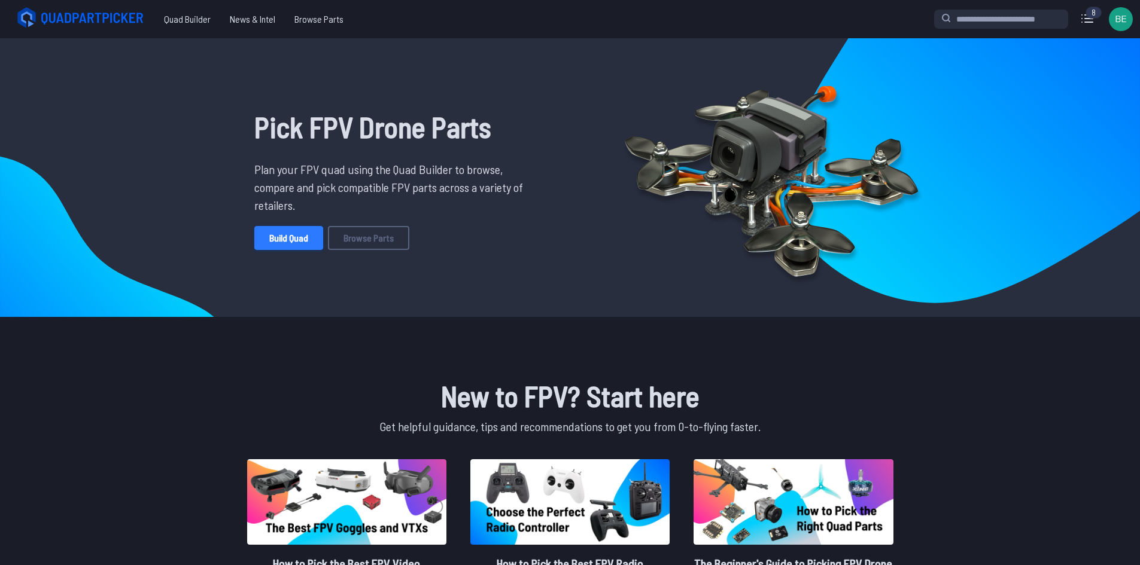
click at [278, 240] on link "Build Quad" at bounding box center [288, 238] width 69 height 24
click at [259, 240] on link "Build Quad" at bounding box center [288, 238] width 69 height 24
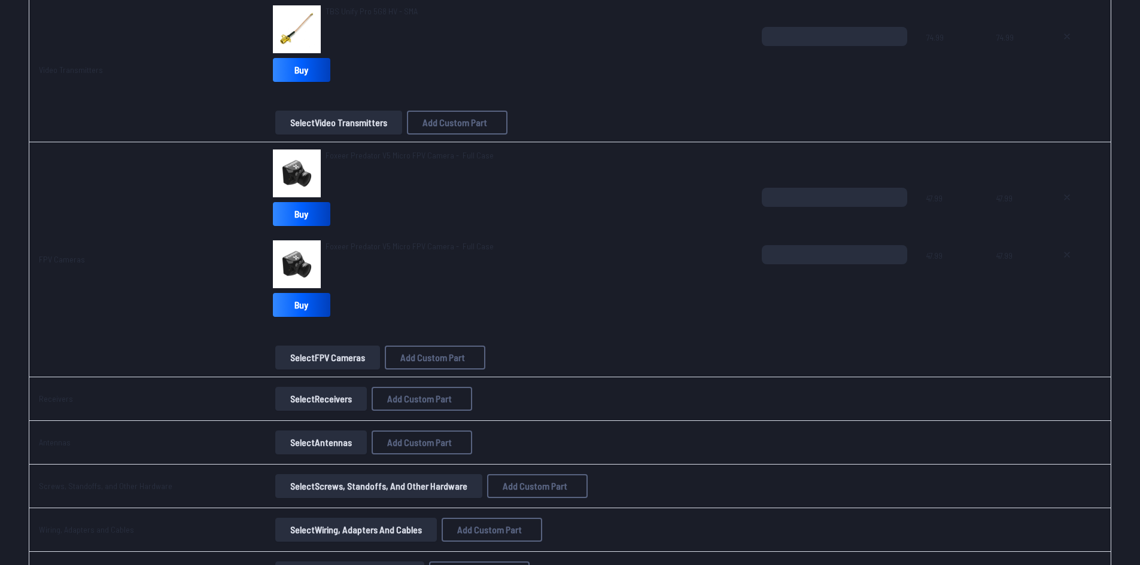
scroll to position [957, 0]
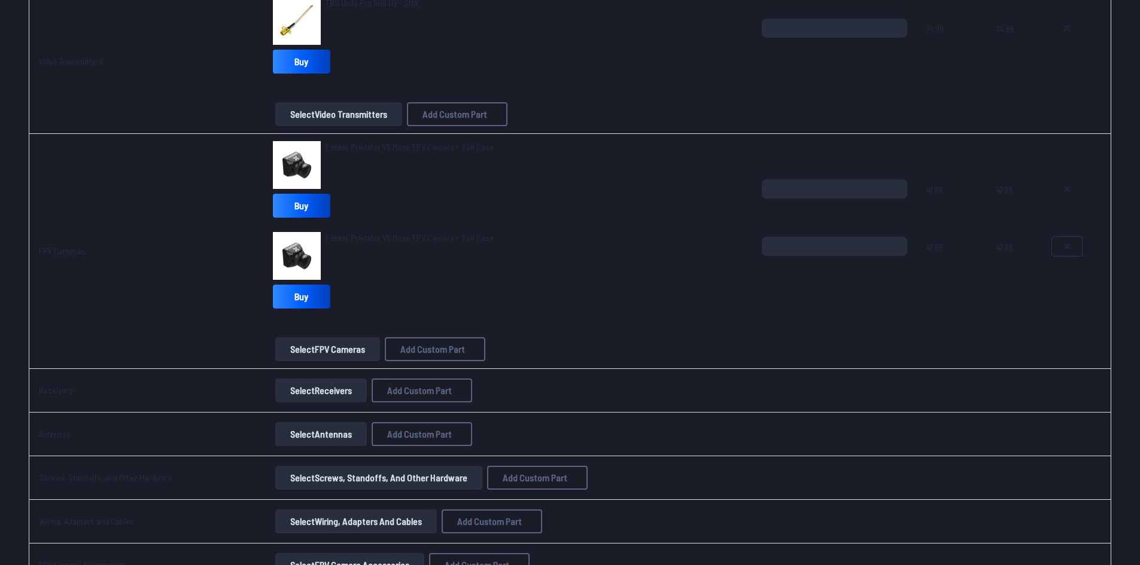
click at [1067, 255] on button at bounding box center [1067, 246] width 30 height 19
click at [1064, 252] on button at bounding box center [1067, 246] width 30 height 19
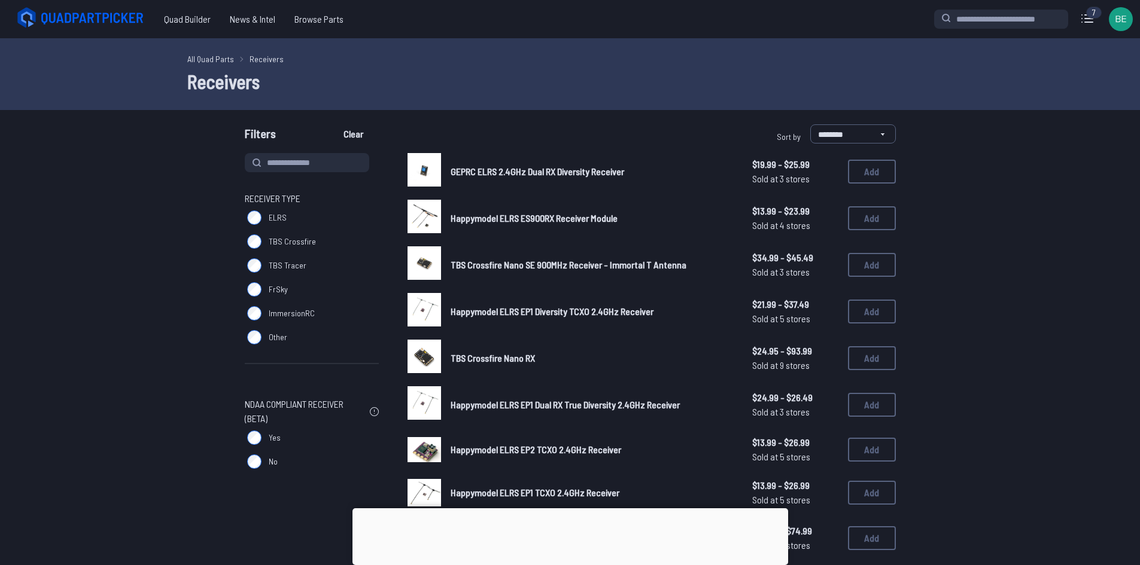
click at [558, 509] on div at bounding box center [570, 509] width 436 height 0
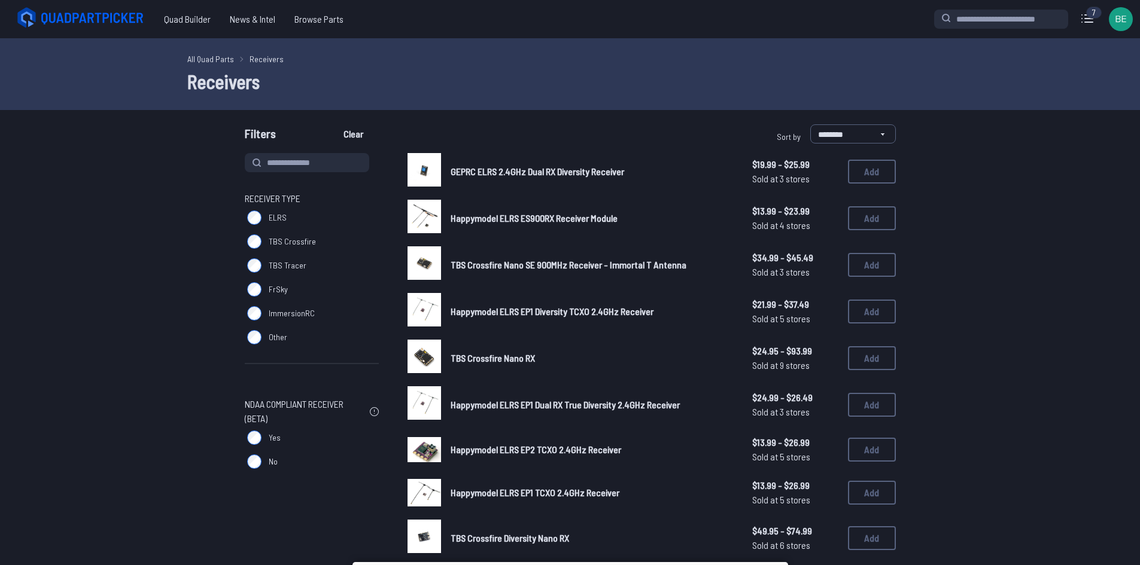
click at [80, 14] on icon at bounding box center [82, 18] width 134 height 24
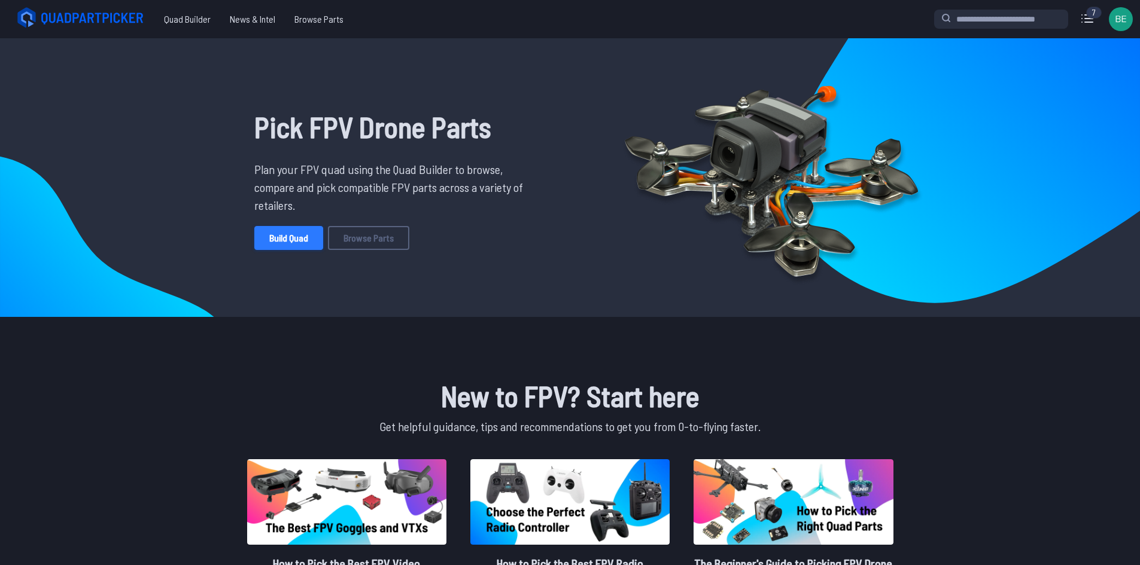
click at [284, 235] on link "Build Quad" at bounding box center [288, 238] width 69 height 24
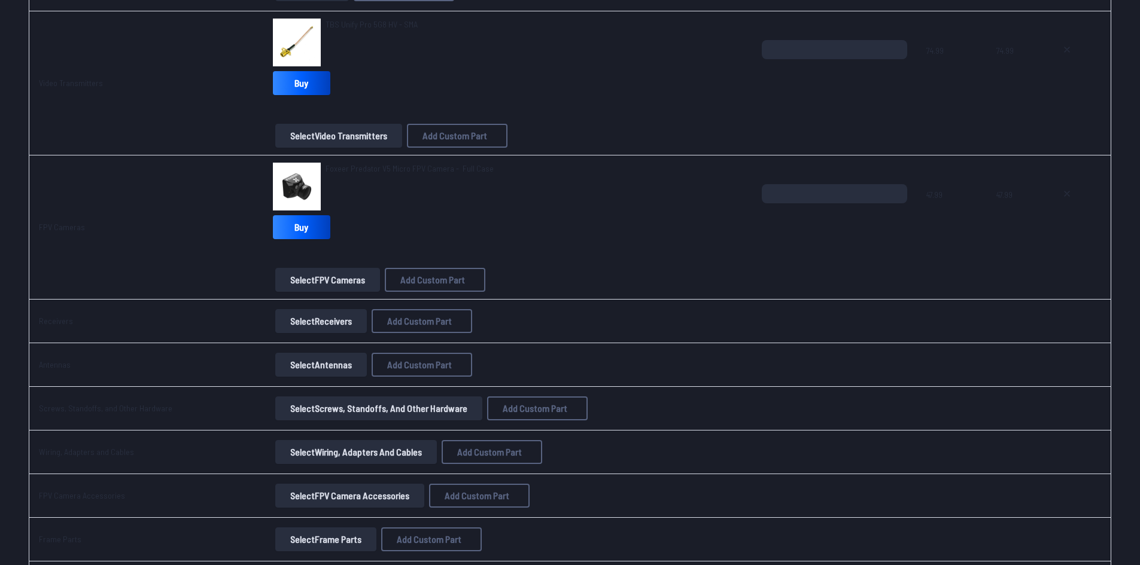
scroll to position [957, 0]
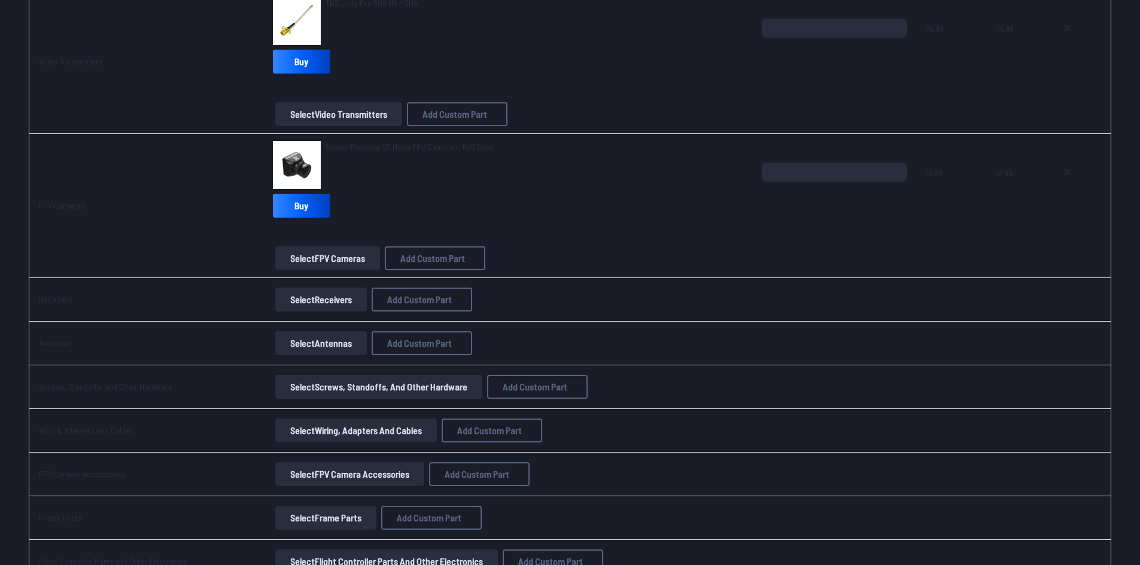
click at [332, 292] on button "Select Receivers" at bounding box center [321, 300] width 92 height 24
click at [303, 306] on button "Select Receivers" at bounding box center [321, 300] width 92 height 24
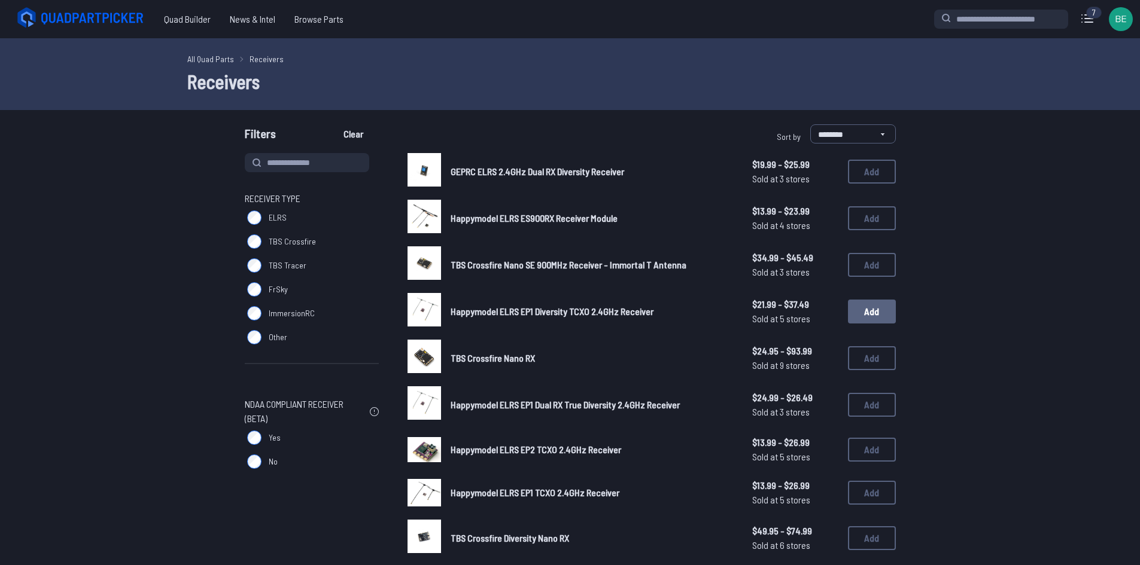
click at [851, 318] on button "Add" at bounding box center [872, 312] width 48 height 24
click at [92, 23] on icon at bounding box center [82, 18] width 134 height 24
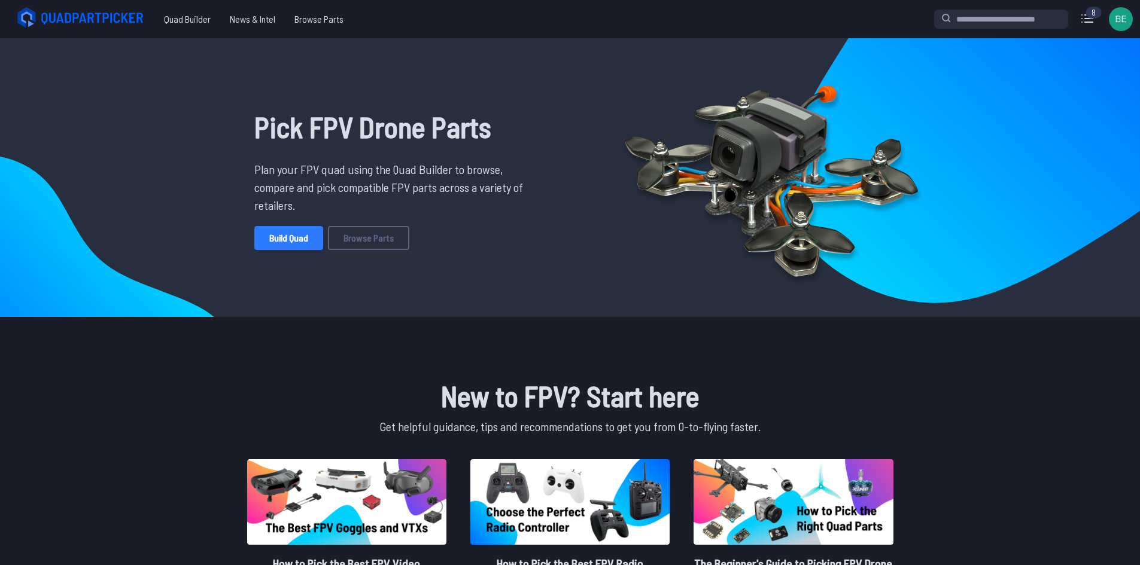
click at [276, 235] on link "Build Quad" at bounding box center [288, 238] width 69 height 24
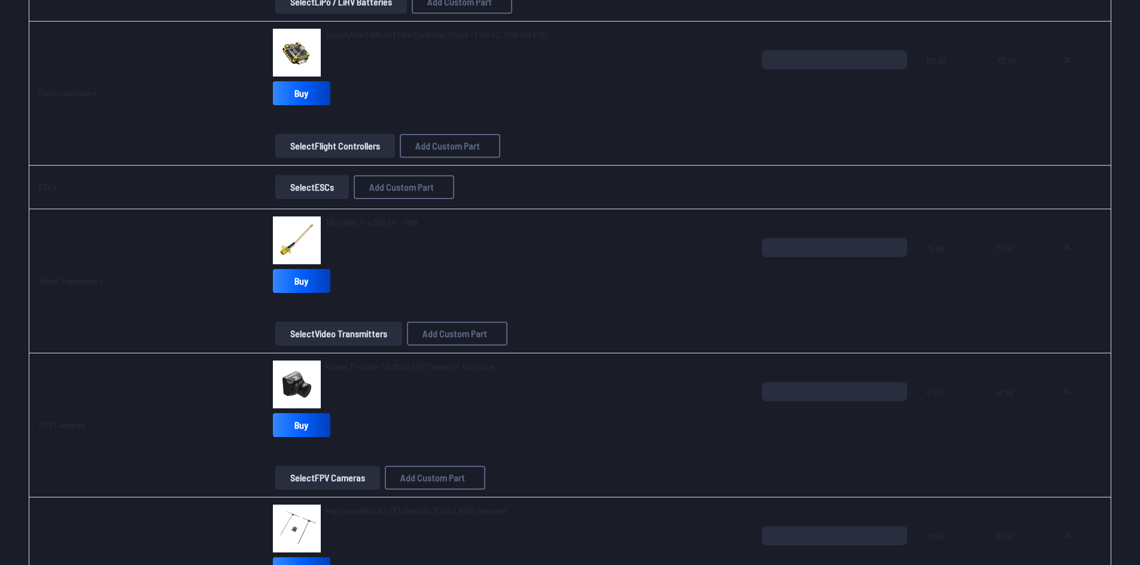
scroll to position [718, 0]
